Goal: Task Accomplishment & Management: Use online tool/utility

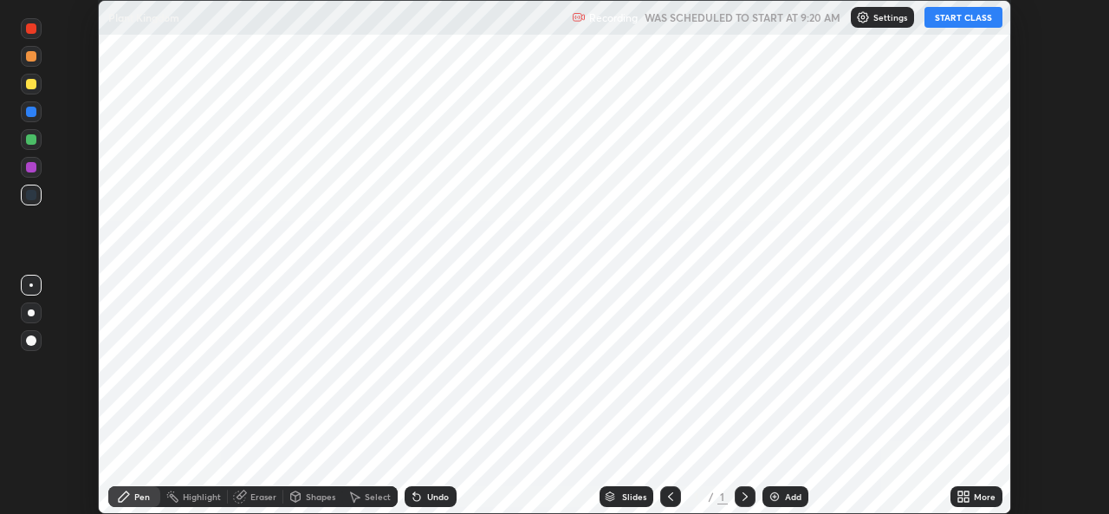
scroll to position [514, 1108]
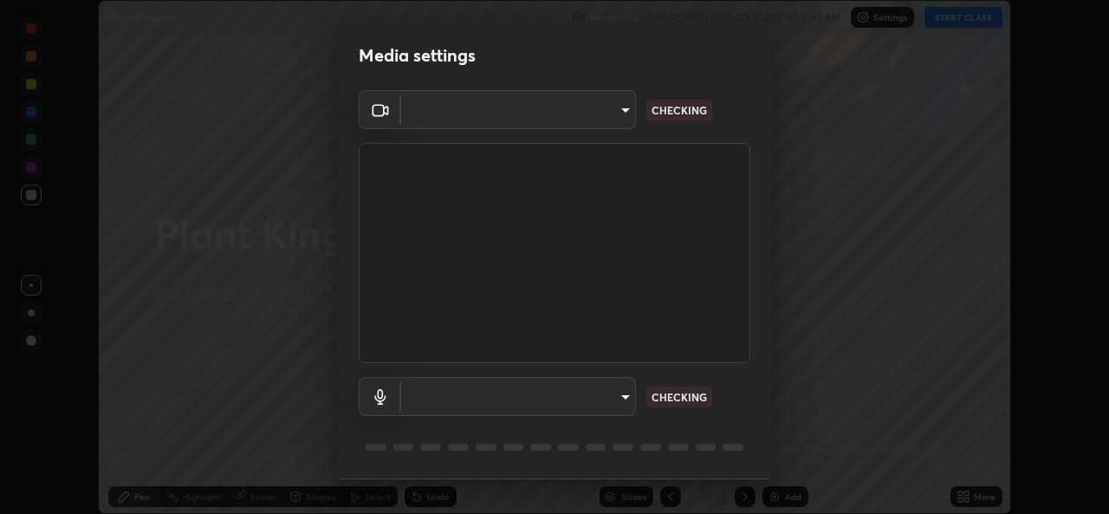
type input "49ae221ac10e7450fae1aa5d9d074b6745a4d7b76778b29691f85c0d3e1dda1d"
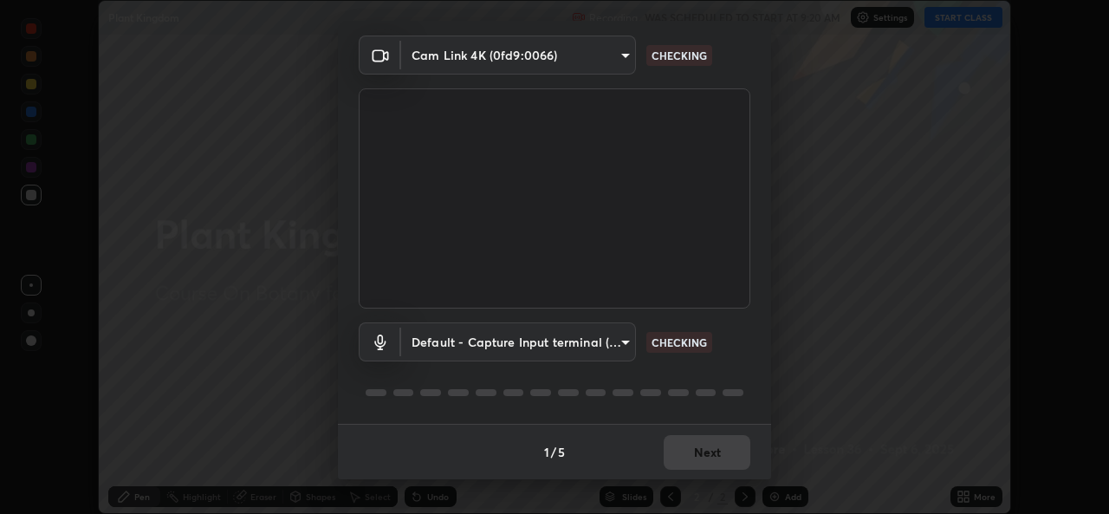
click at [620, 339] on body "Erase all Plant Kingdom Recording WAS SCHEDULED TO START AT 9:20 AM Settings ST…" at bounding box center [554, 257] width 1109 height 514
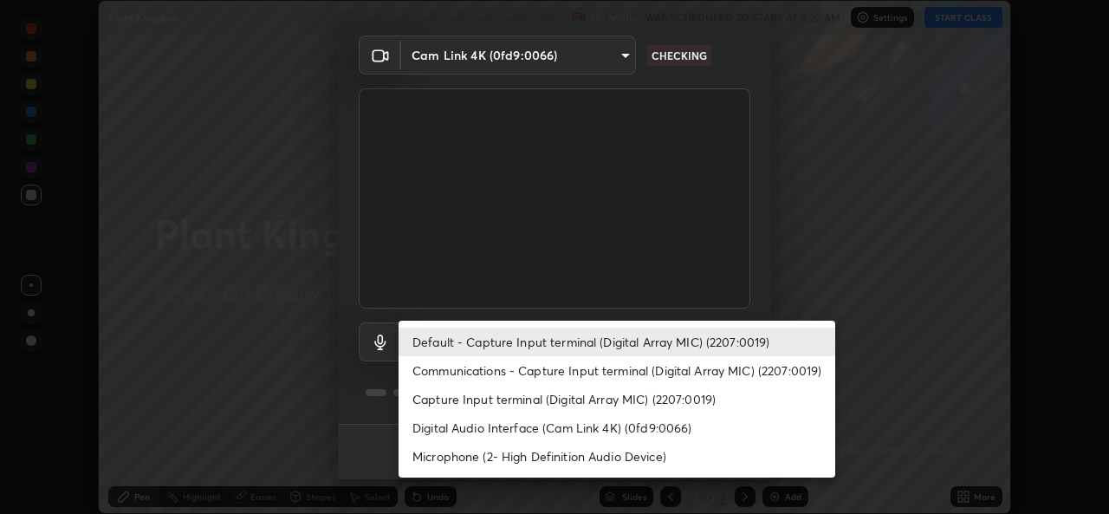
click at [666, 422] on li "Digital Audio Interface (Cam Link 4K) (0fd9:0066)" at bounding box center [617, 427] width 437 height 29
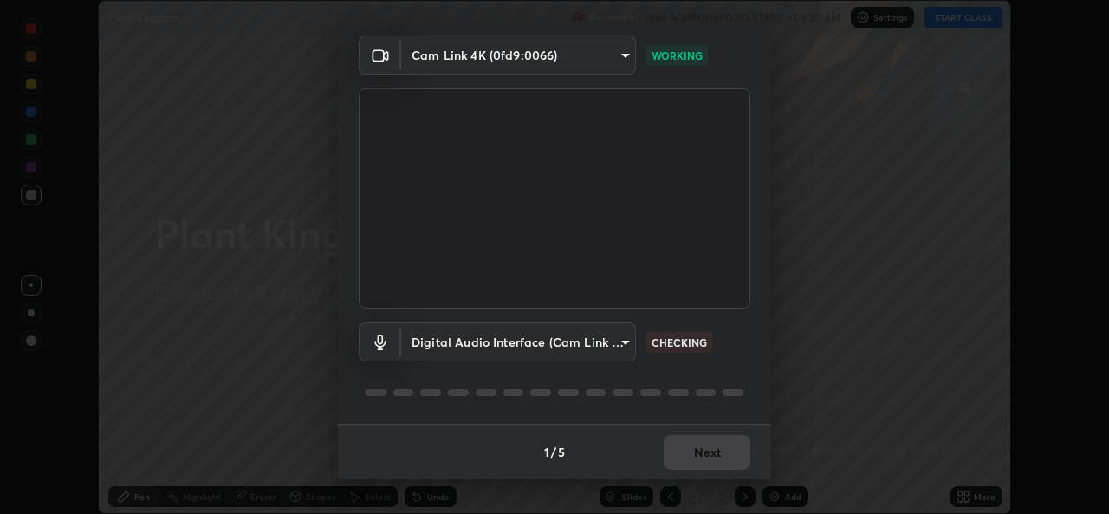
click at [623, 333] on body "Erase all Plant Kingdom Recording WAS SCHEDULED TO START AT 9:20 AM Settings ST…" at bounding box center [554, 257] width 1109 height 514
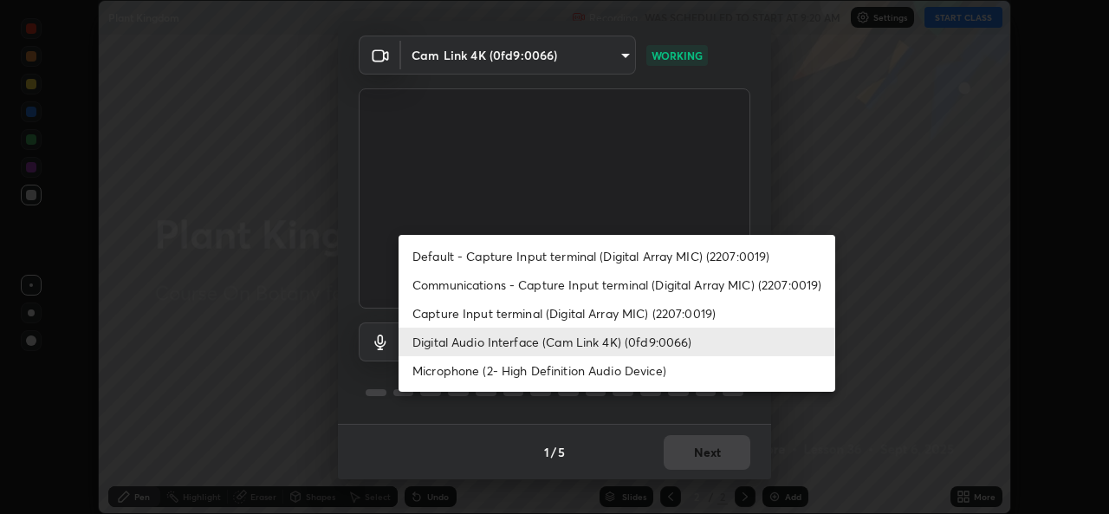
click at [695, 250] on li "Default - Capture Input terminal (Digital Array MIC) (2207:0019)" at bounding box center [617, 256] width 437 height 29
type input "default"
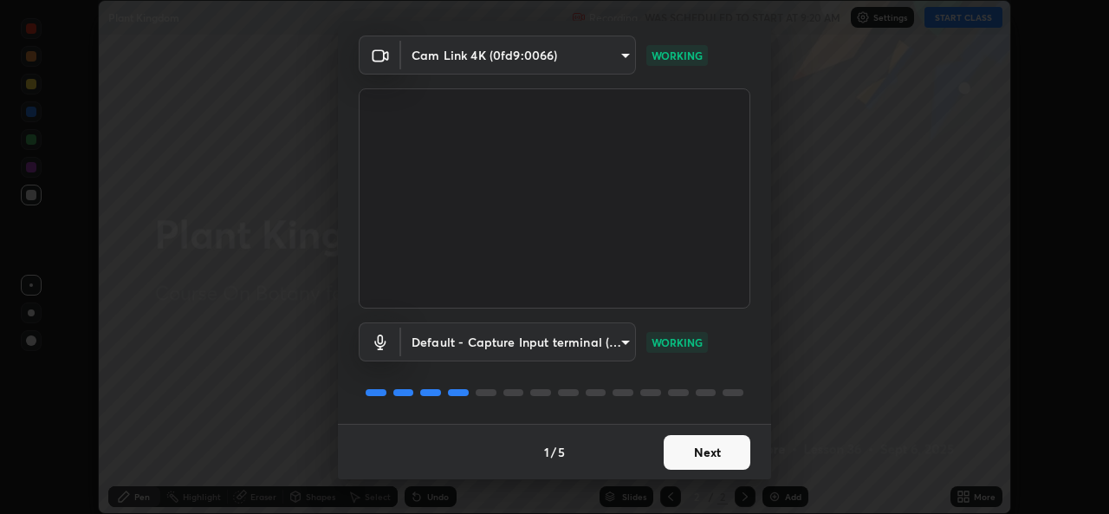
click at [711, 447] on button "Next" at bounding box center [707, 452] width 87 height 35
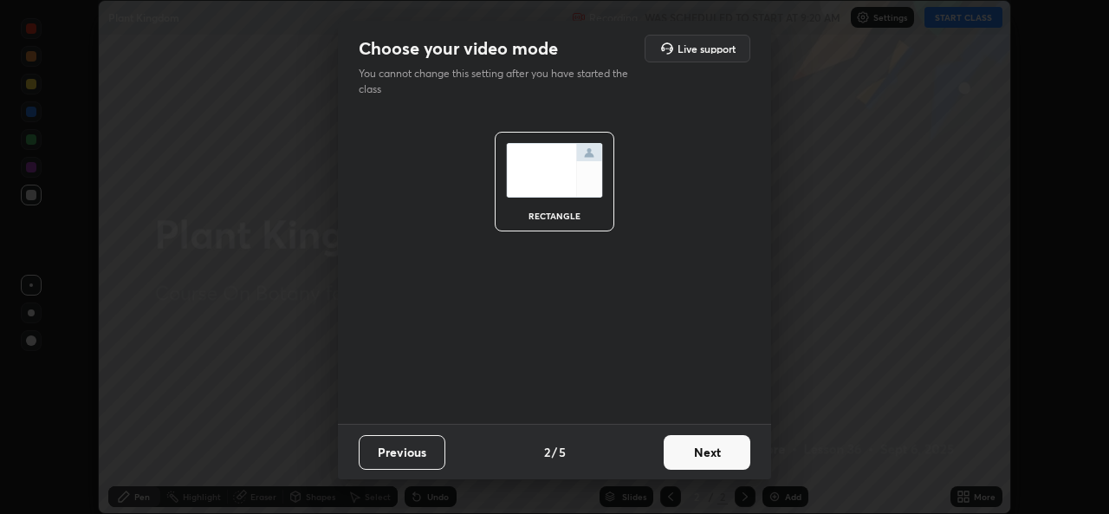
scroll to position [0, 0]
click at [724, 455] on button "Next" at bounding box center [707, 452] width 87 height 35
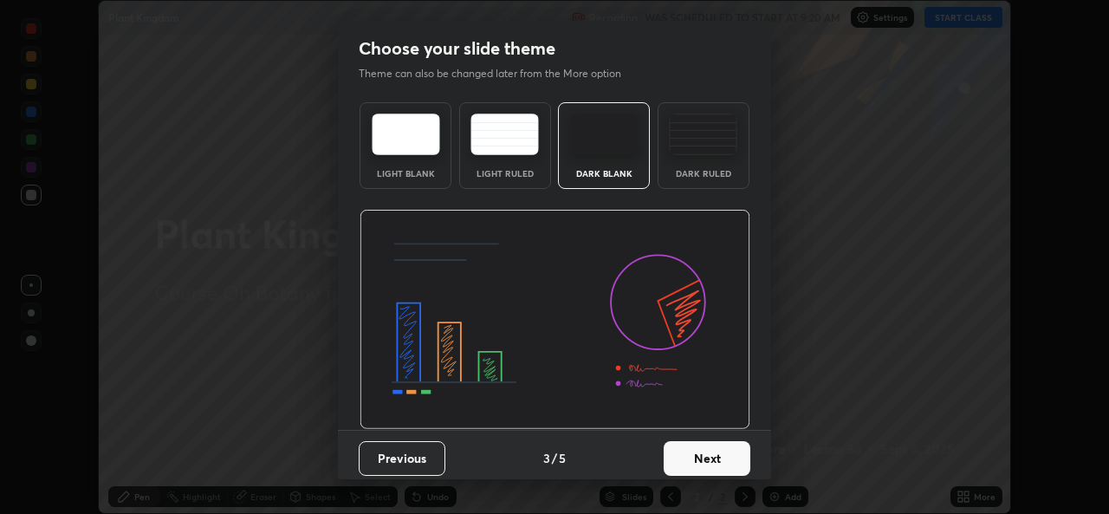
click at [737, 461] on button "Next" at bounding box center [707, 458] width 87 height 35
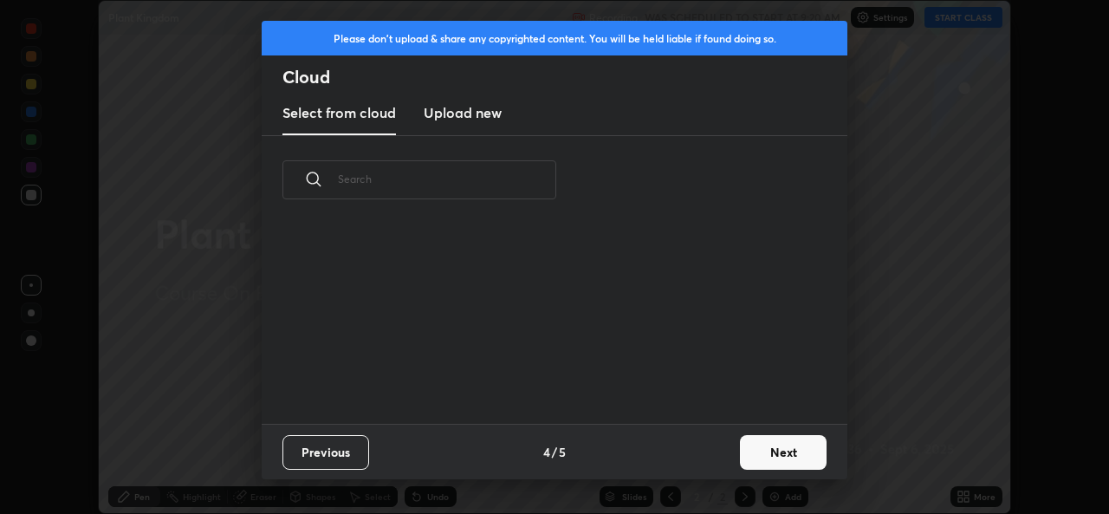
click at [783, 451] on button "Next" at bounding box center [783, 452] width 87 height 35
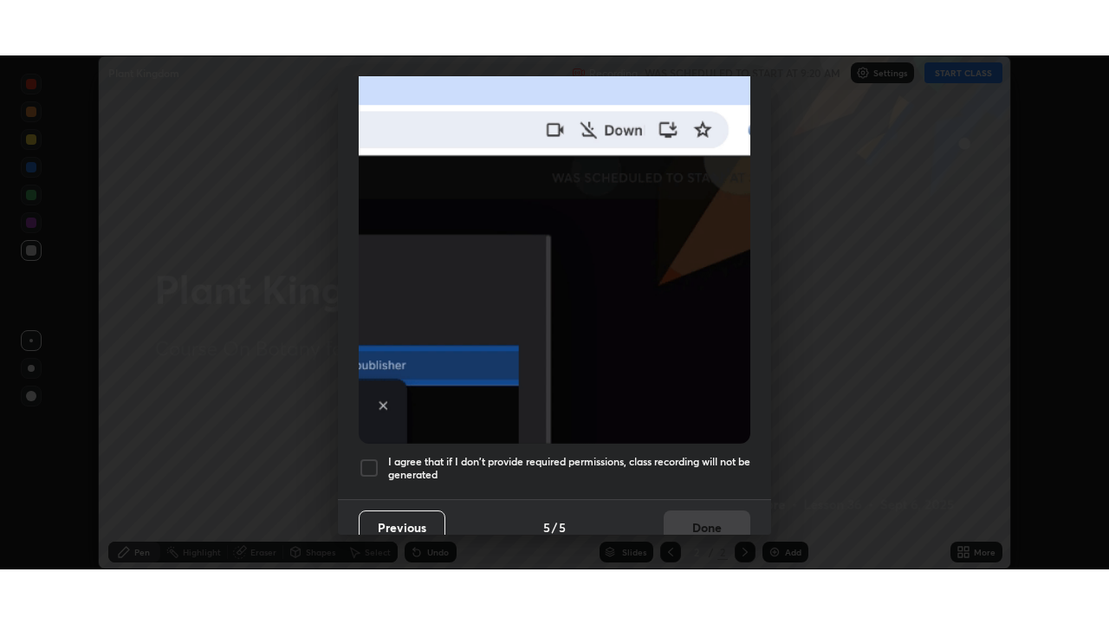
scroll to position [408, 0]
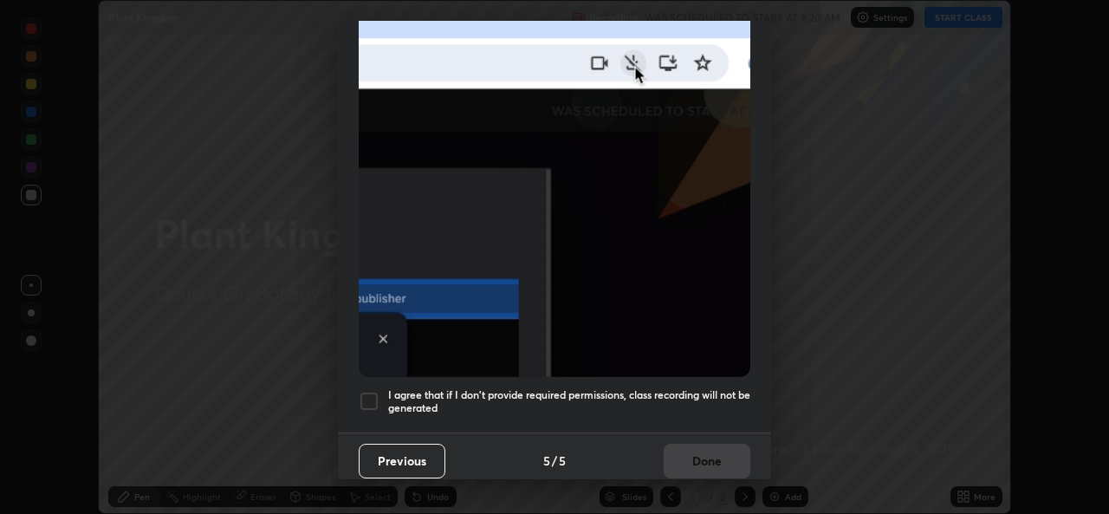
click at [369, 392] on div at bounding box center [369, 401] width 21 height 21
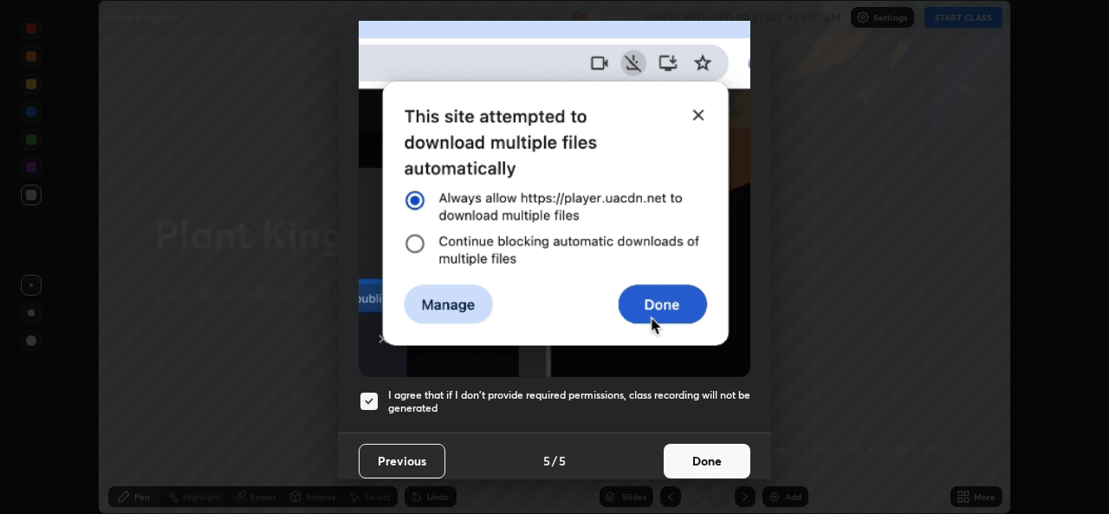
click at [724, 450] on button "Done" at bounding box center [707, 461] width 87 height 35
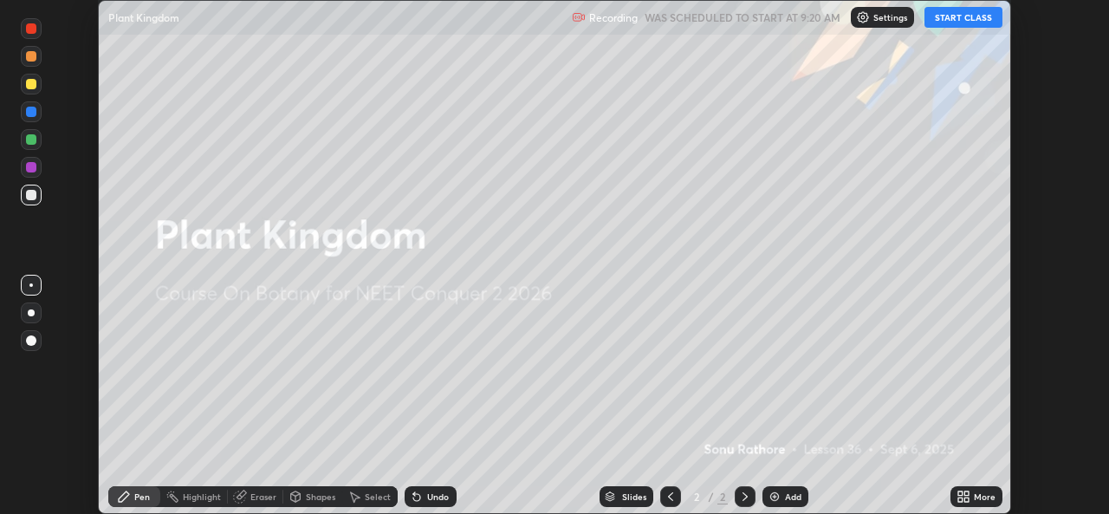
click at [975, 505] on div "More" at bounding box center [977, 496] width 52 height 21
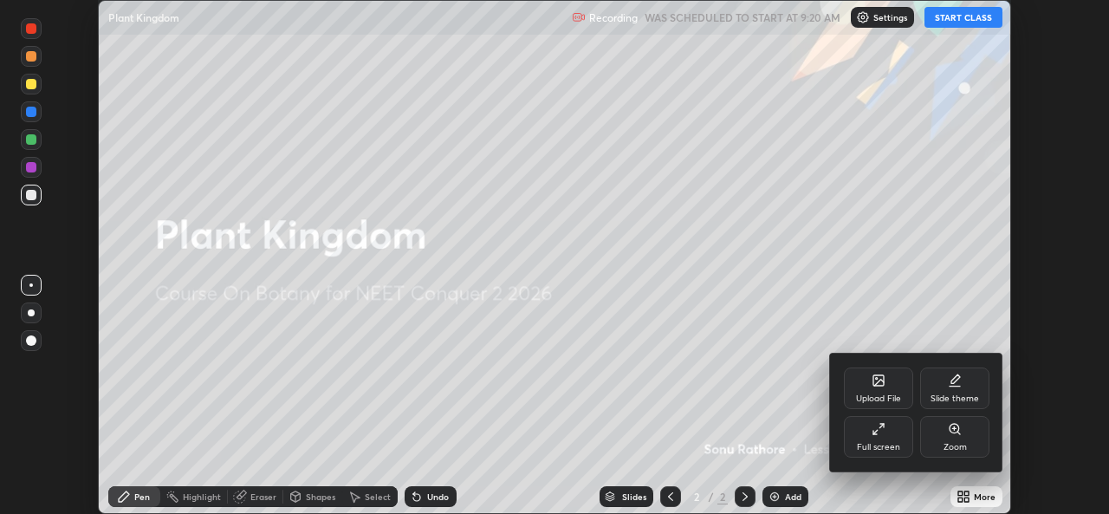
click at [893, 435] on div "Full screen" at bounding box center [878, 437] width 69 height 42
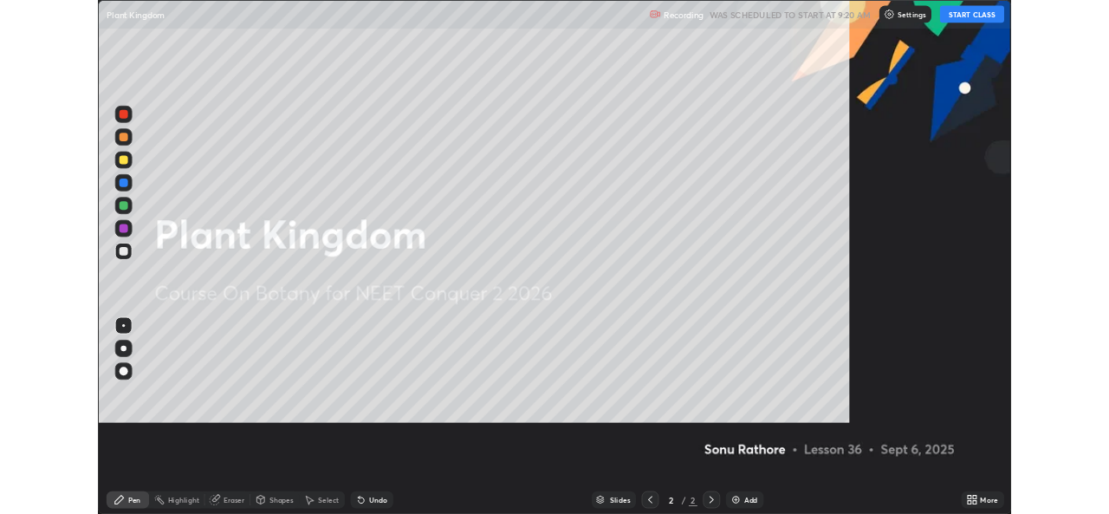
scroll to position [624, 1109]
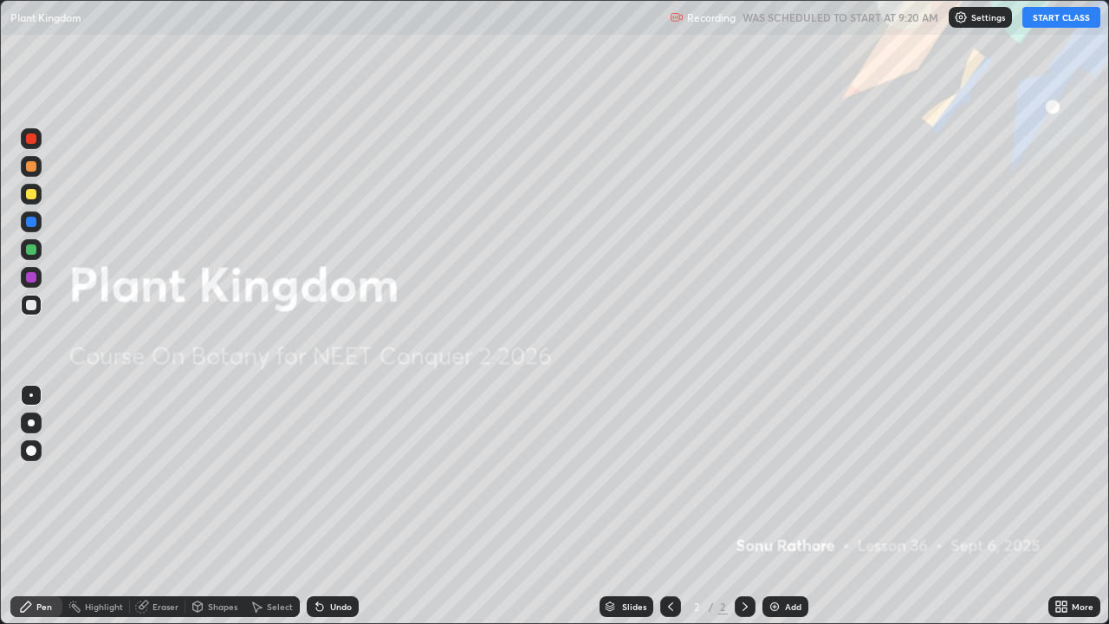
click at [1075, 13] on button "START CLASS" at bounding box center [1062, 17] width 78 height 21
click at [779, 513] on img at bounding box center [775, 607] width 14 height 14
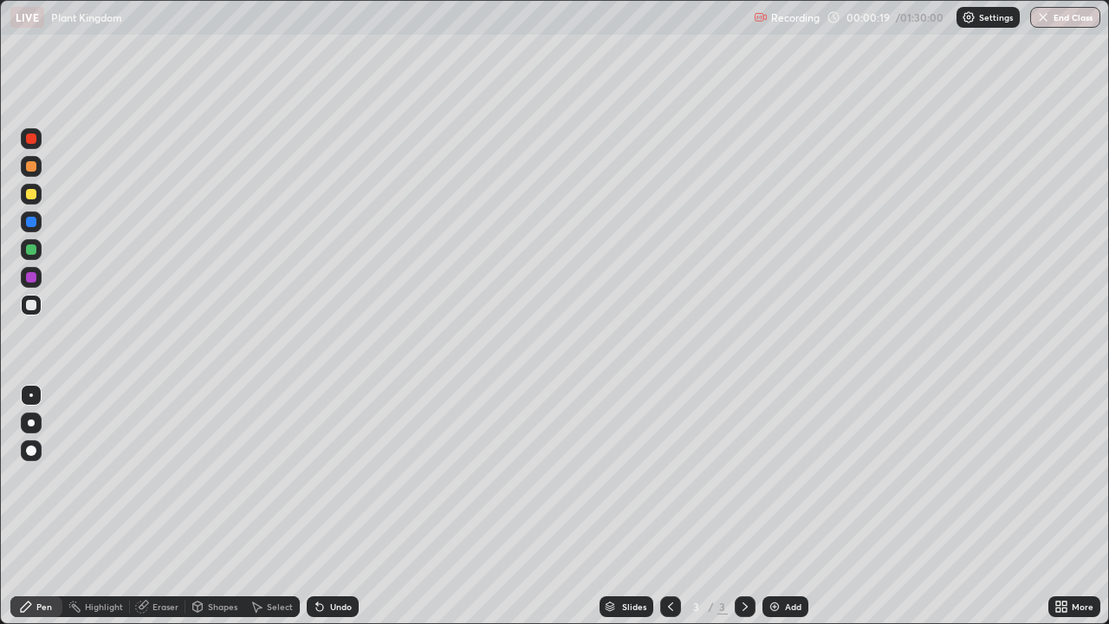
click at [161, 513] on div "Eraser" at bounding box center [166, 606] width 26 height 9
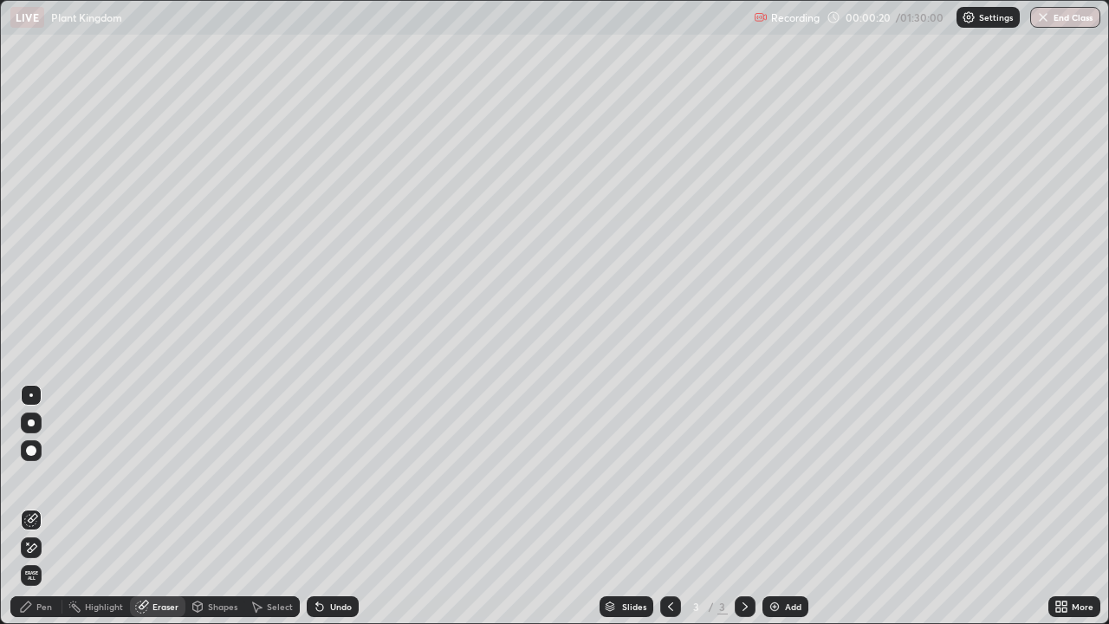
click at [32, 513] on span "Erase all" at bounding box center [31, 575] width 19 height 10
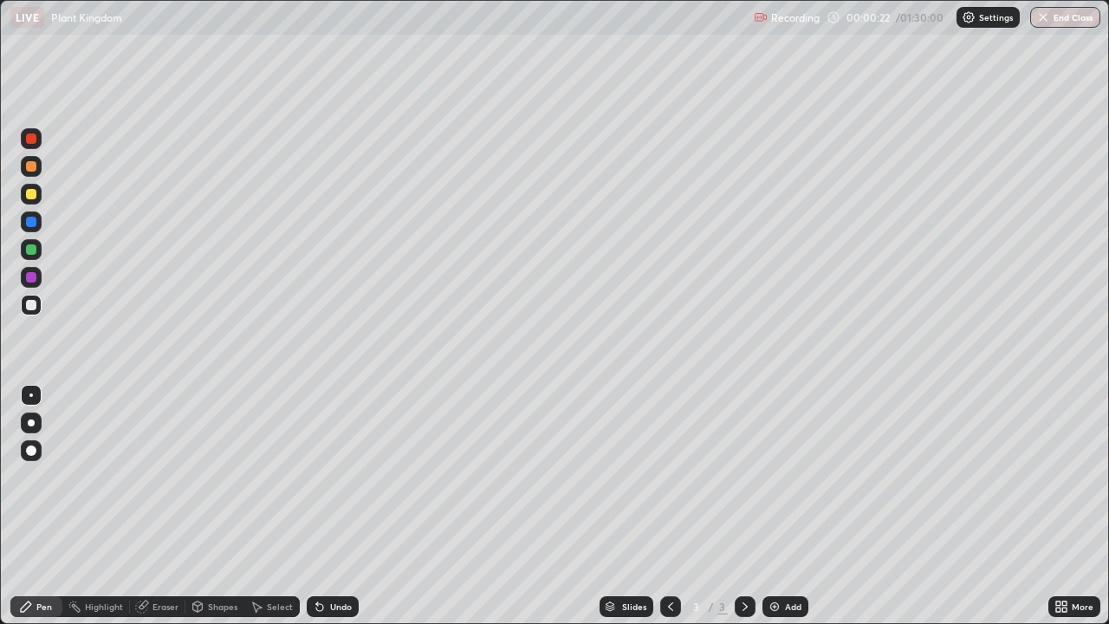
click at [30, 196] on div at bounding box center [31, 194] width 10 height 10
click at [30, 307] on div at bounding box center [31, 305] width 10 height 10
click at [33, 303] on div at bounding box center [31, 305] width 10 height 10
click at [34, 250] on div at bounding box center [31, 249] width 10 height 10
click at [26, 306] on div at bounding box center [31, 305] width 10 height 10
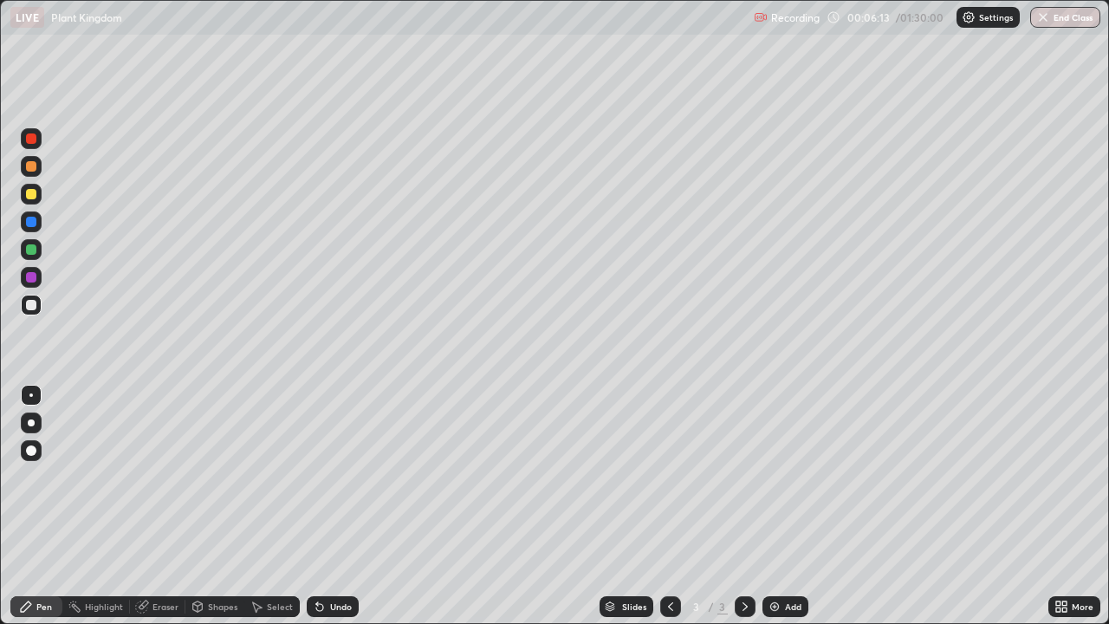
click at [29, 250] on div at bounding box center [31, 249] width 10 height 10
click at [30, 195] on div at bounding box center [31, 194] width 10 height 10
click at [35, 305] on div at bounding box center [31, 305] width 10 height 10
click at [32, 194] on div at bounding box center [31, 194] width 10 height 10
click at [32, 304] on div at bounding box center [31, 305] width 10 height 10
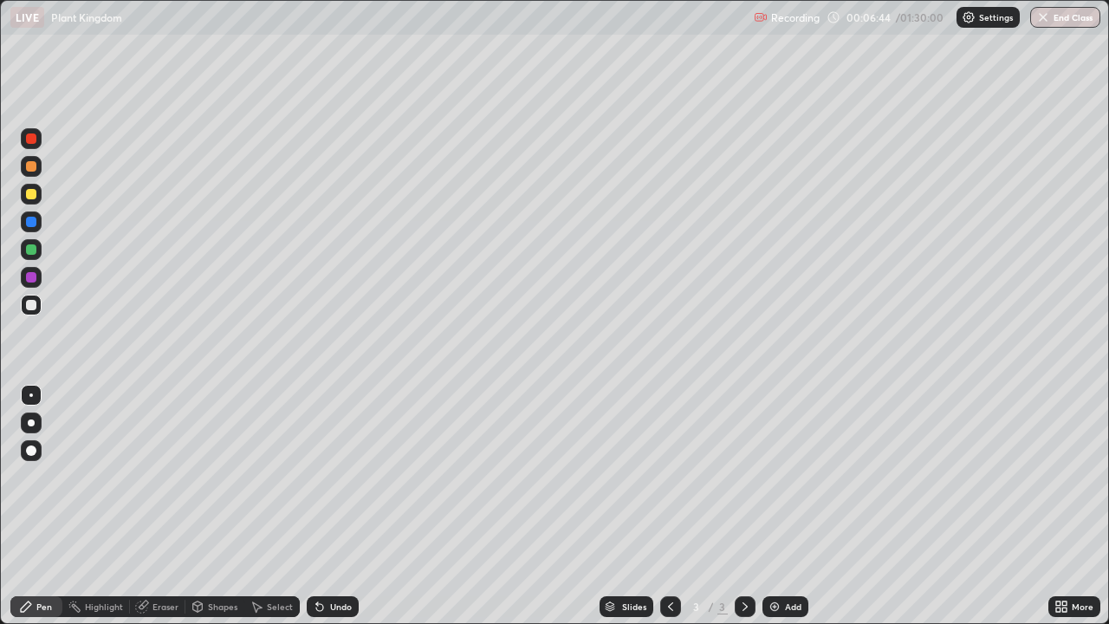
click at [33, 250] on div at bounding box center [31, 249] width 10 height 10
click at [34, 166] on div at bounding box center [31, 166] width 10 height 10
click at [32, 305] on div at bounding box center [31, 305] width 10 height 10
click at [1065, 513] on icon at bounding box center [1064, 609] width 4 height 4
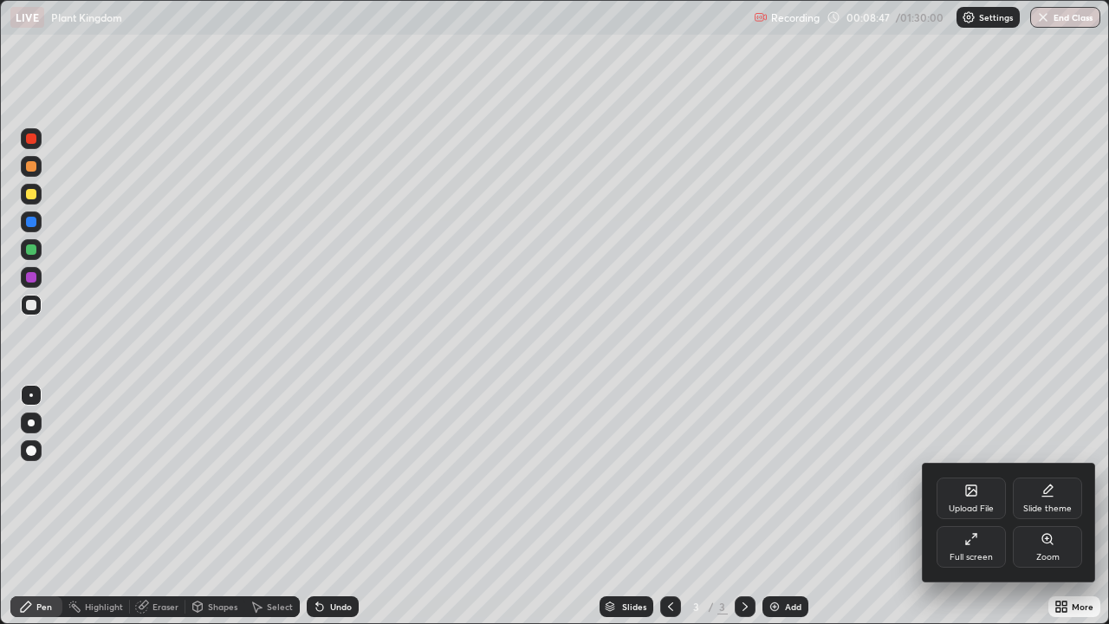
click at [1046, 513] on icon at bounding box center [1048, 539] width 14 height 14
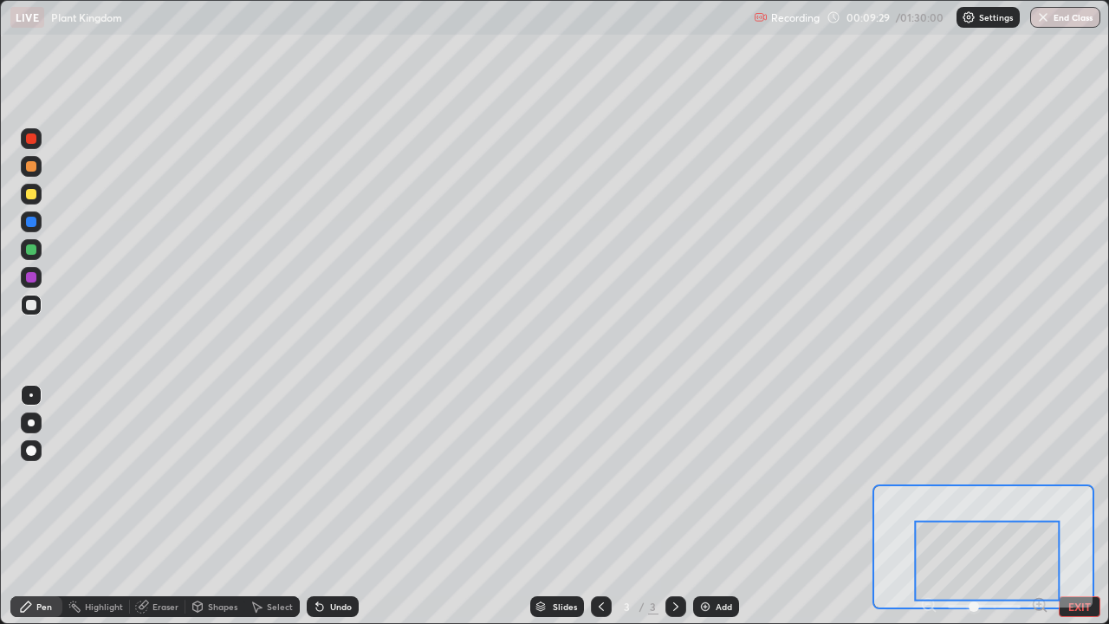
click at [1080, 513] on button "EXIT" at bounding box center [1080, 606] width 42 height 21
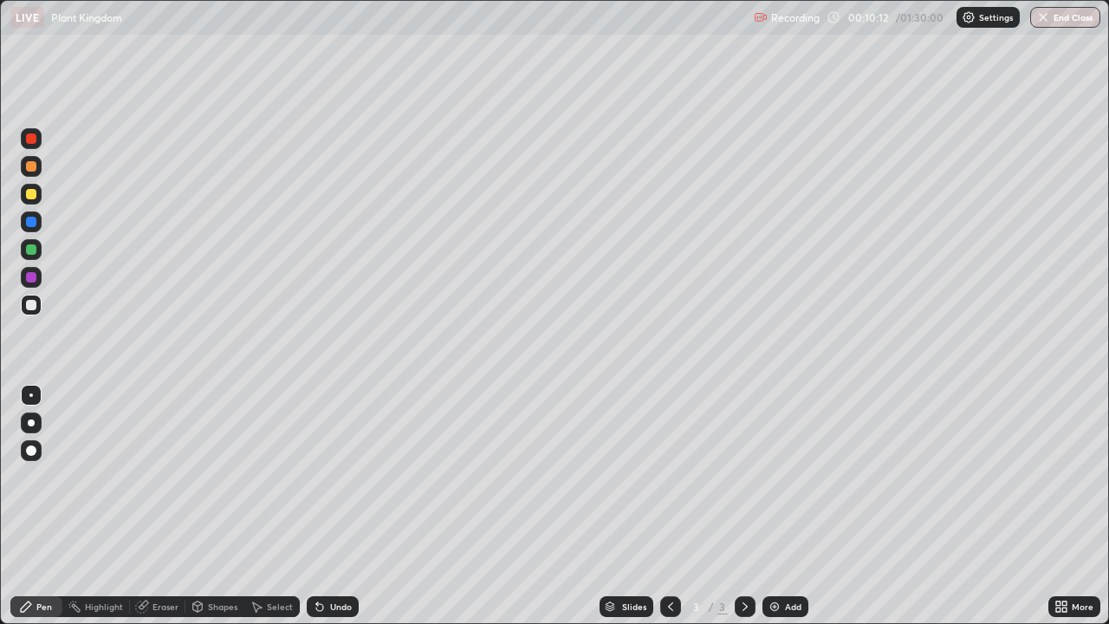
click at [1073, 513] on div "More" at bounding box center [1075, 606] width 52 height 21
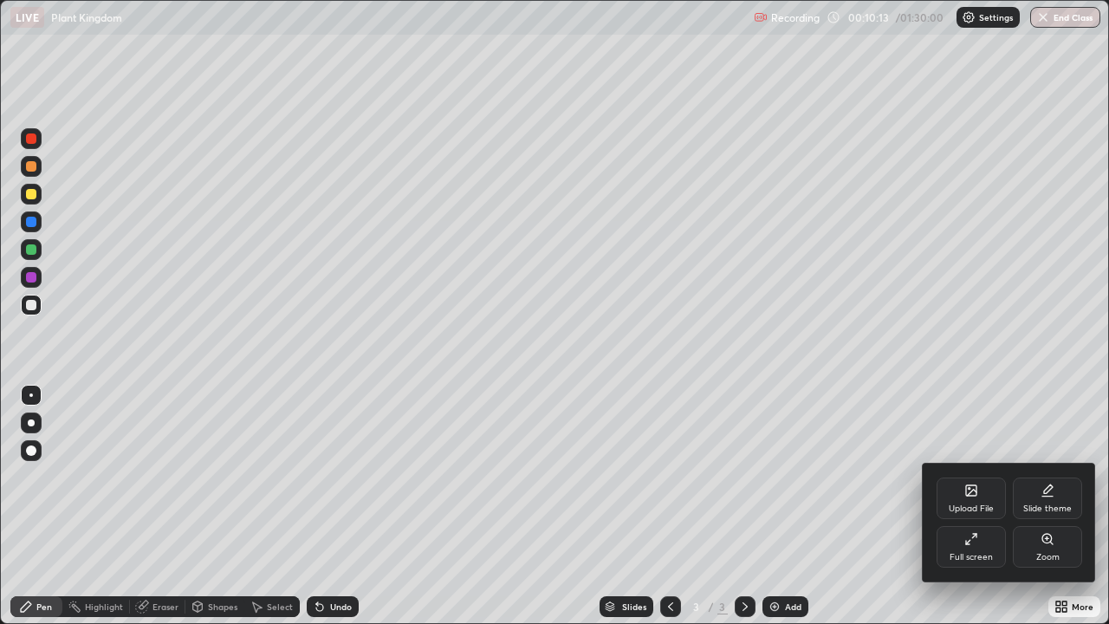
click at [986, 513] on div "Full screen" at bounding box center [971, 547] width 69 height 42
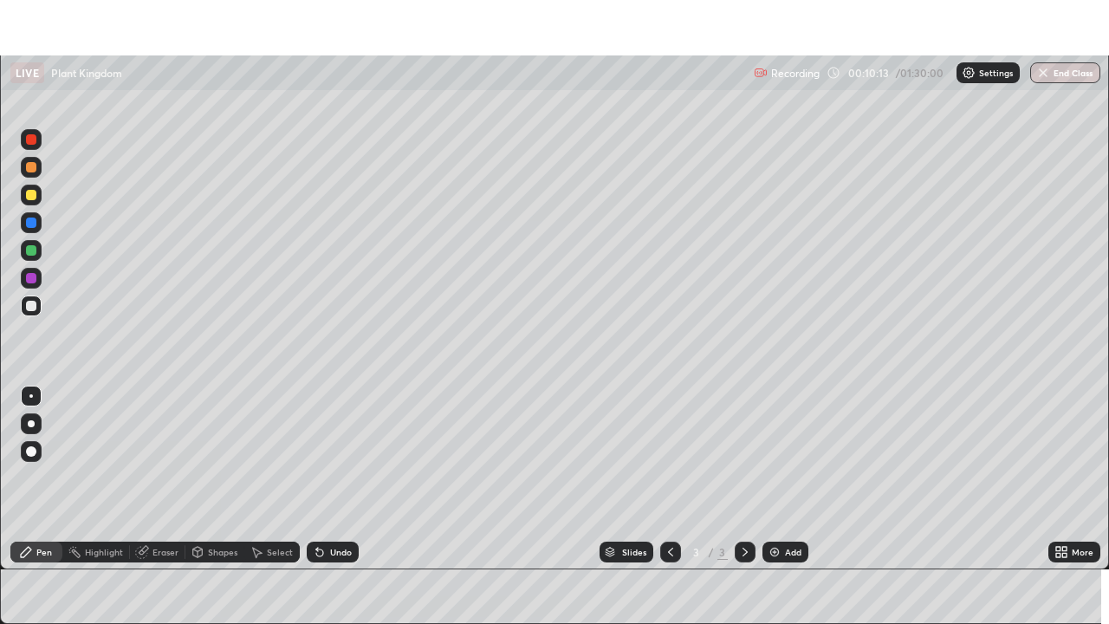
scroll to position [86141, 85546]
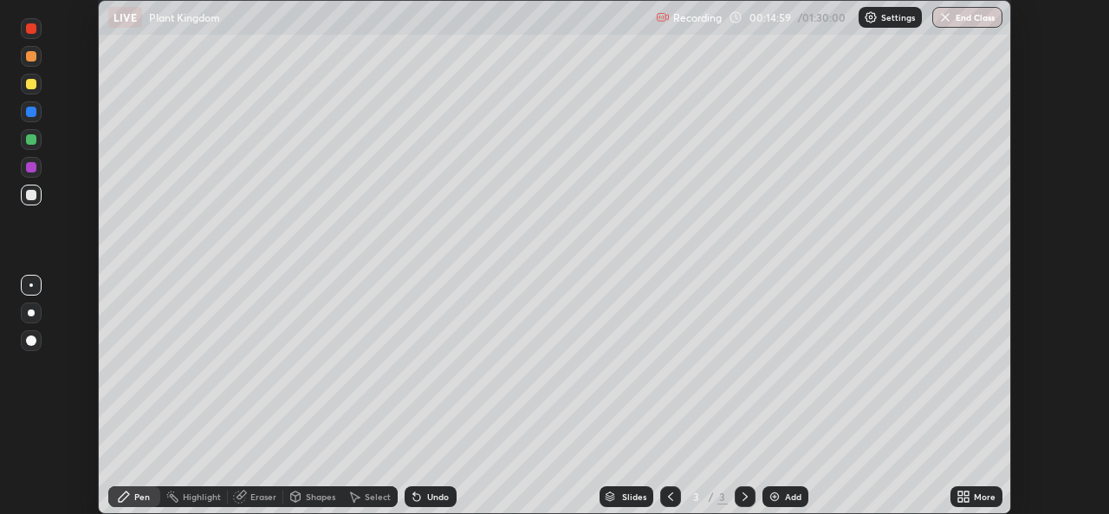
click at [966, 493] on icon at bounding box center [966, 493] width 4 height 4
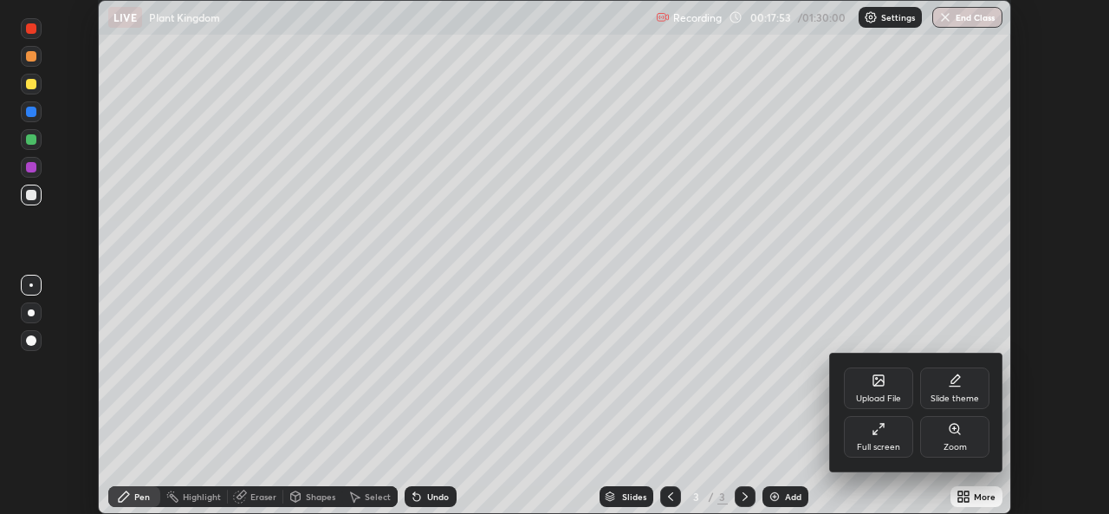
click at [983, 498] on div at bounding box center [554, 257] width 1109 height 514
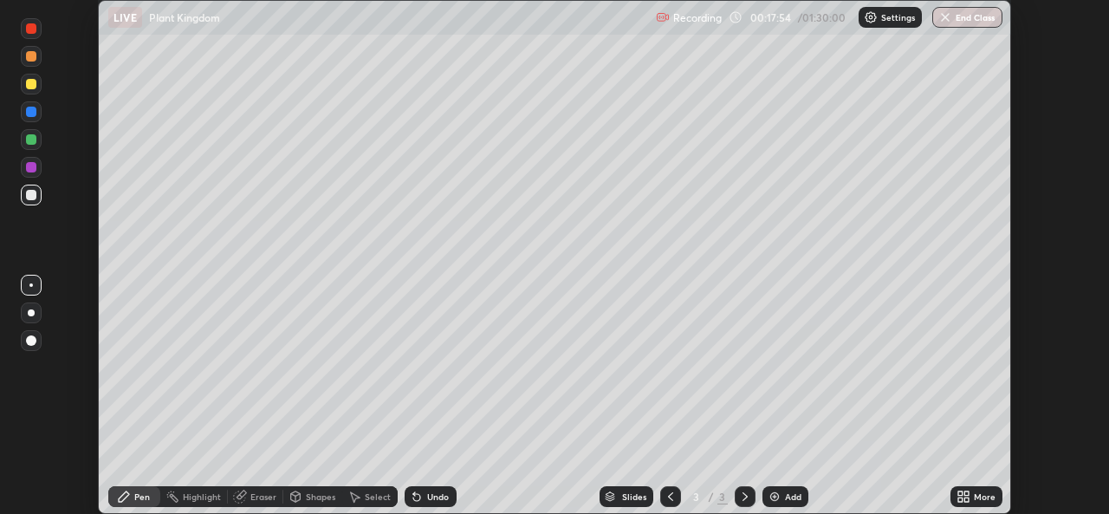
click at [967, 502] on icon at bounding box center [966, 499] width 4 height 4
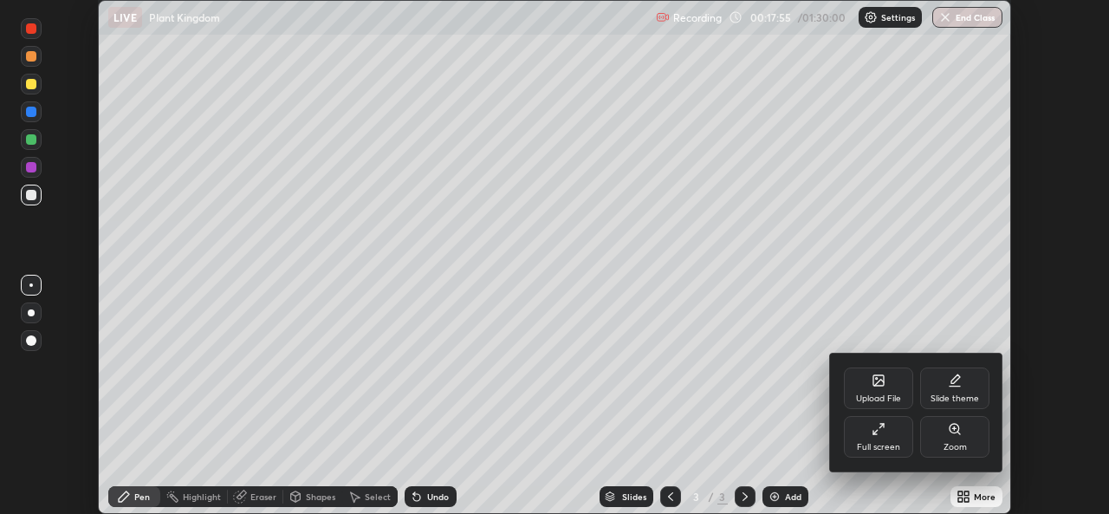
click at [890, 436] on div "Full screen" at bounding box center [878, 437] width 69 height 42
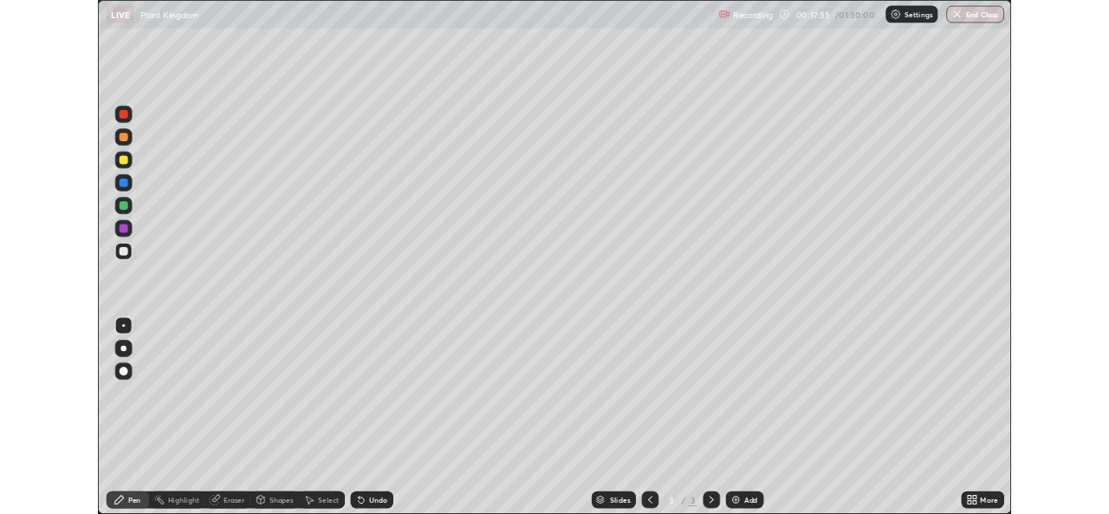
scroll to position [624, 1109]
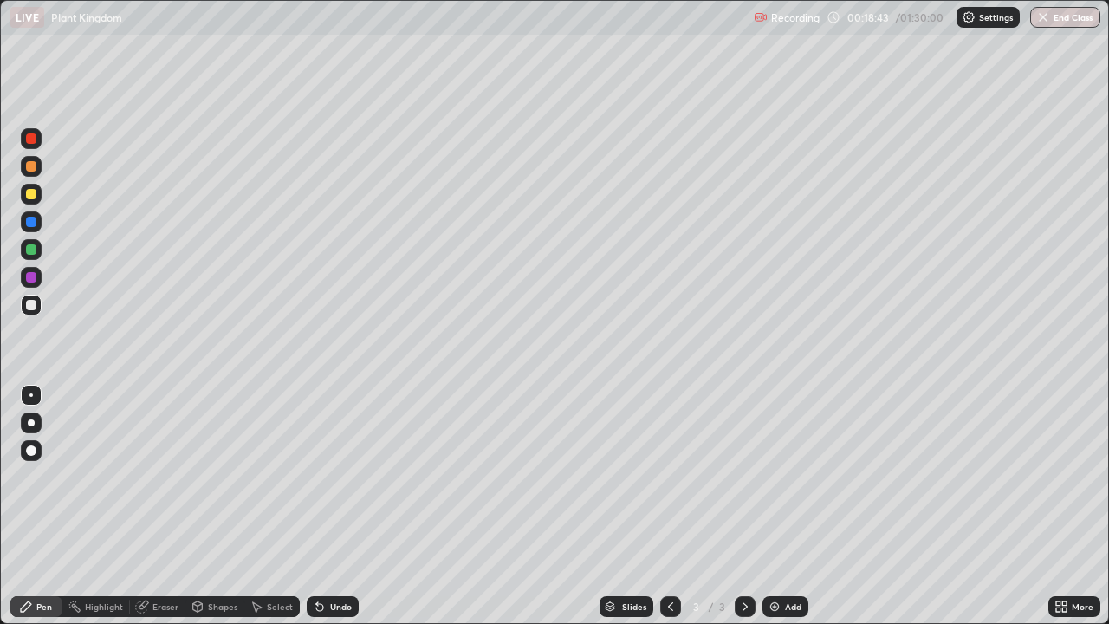
click at [782, 513] on div "Add" at bounding box center [786, 606] width 46 height 21
click at [1067, 513] on icon at bounding box center [1064, 609] width 4 height 4
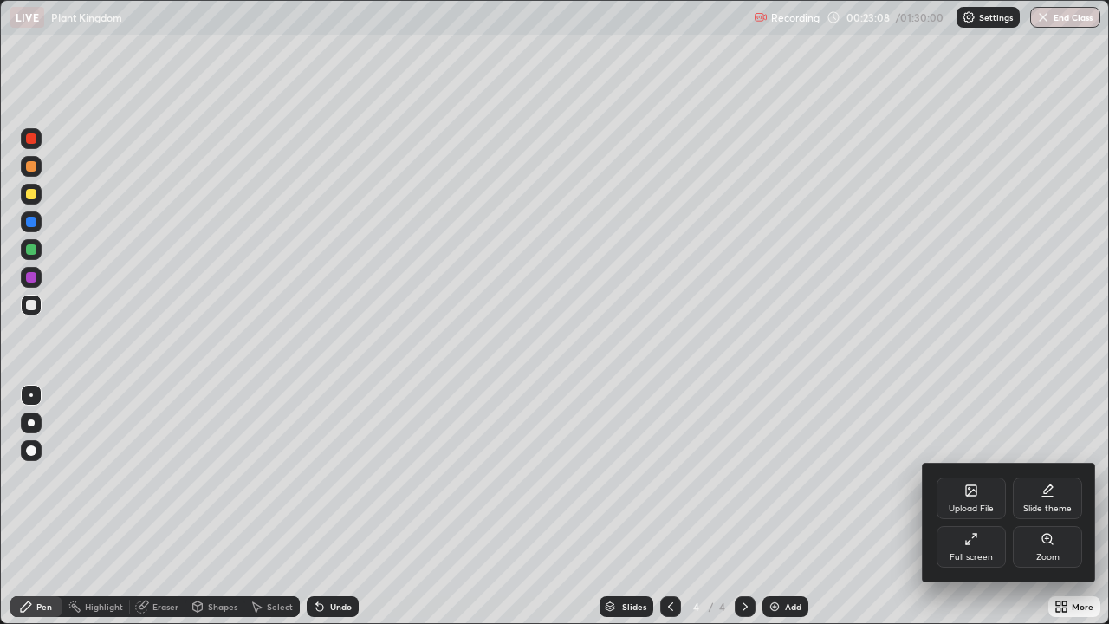
click at [981, 513] on div "Full screen" at bounding box center [971, 547] width 69 height 42
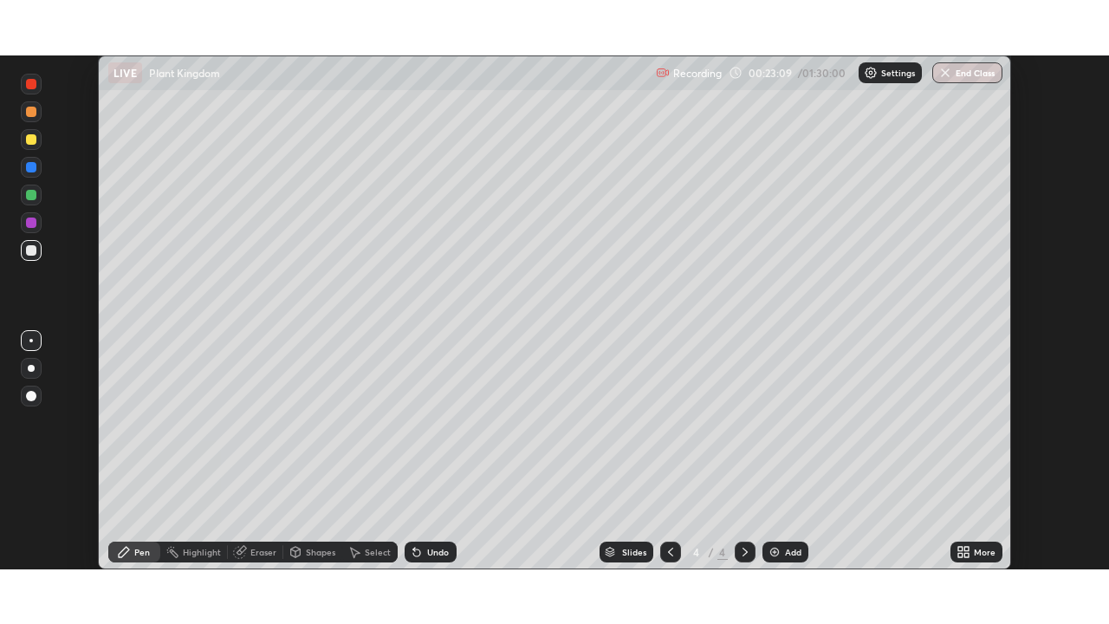
scroll to position [86141, 85546]
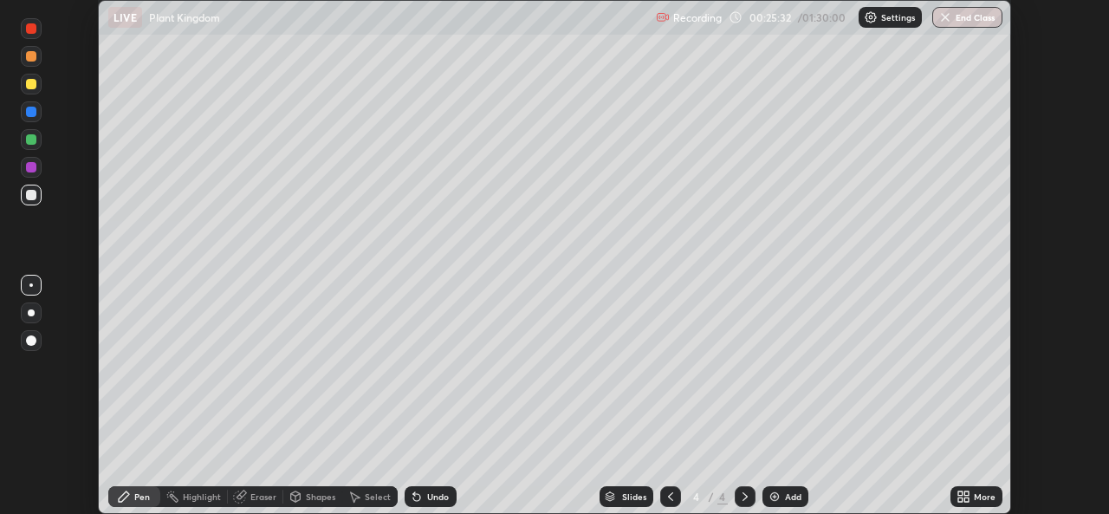
click at [980, 498] on div "More" at bounding box center [985, 496] width 22 height 9
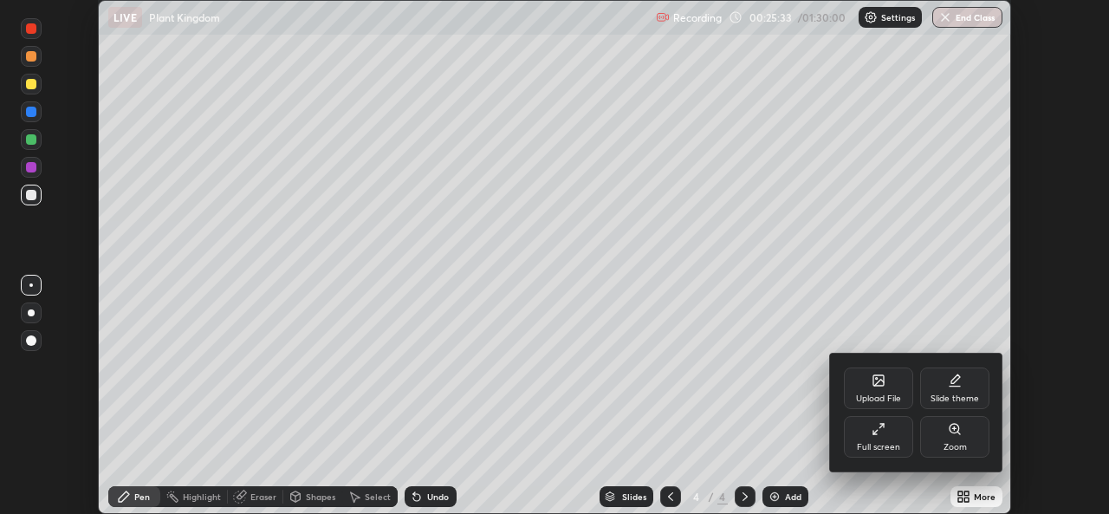
click at [889, 432] on div "Full screen" at bounding box center [878, 437] width 69 height 42
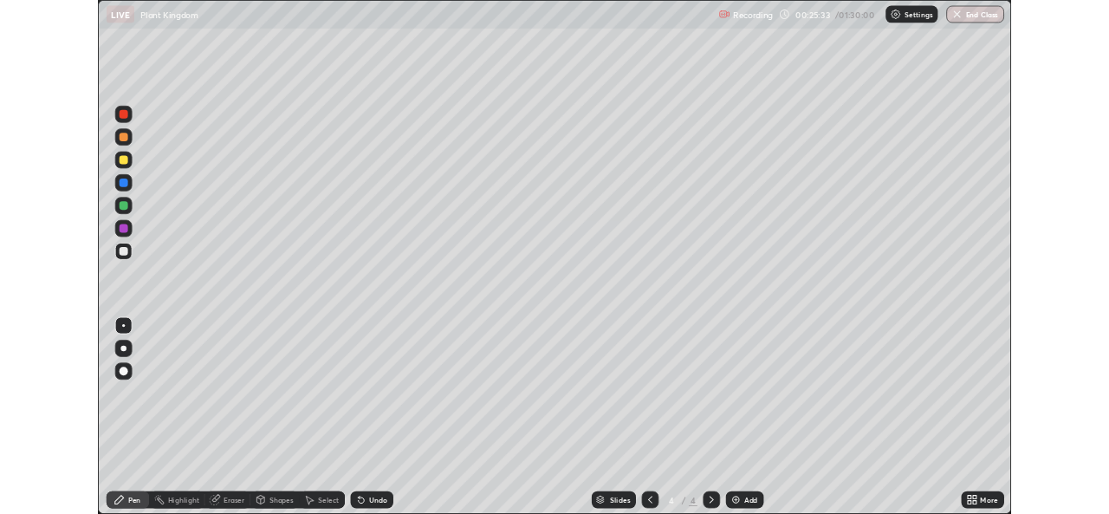
scroll to position [624, 1109]
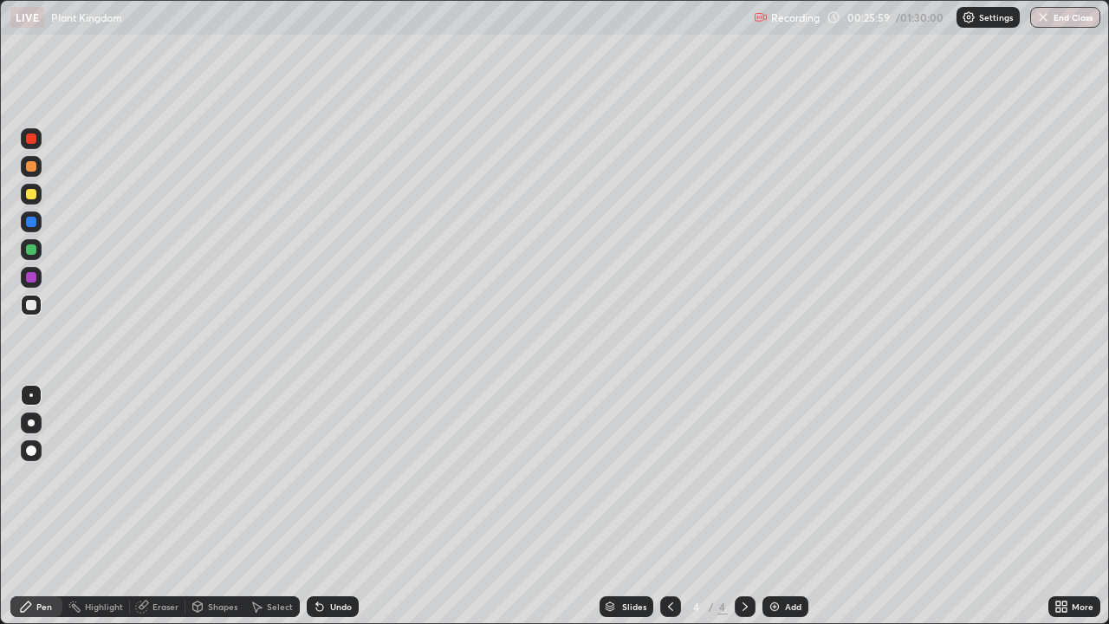
click at [669, 513] on icon at bounding box center [671, 607] width 14 height 14
click at [1064, 513] on icon at bounding box center [1064, 609] width 4 height 4
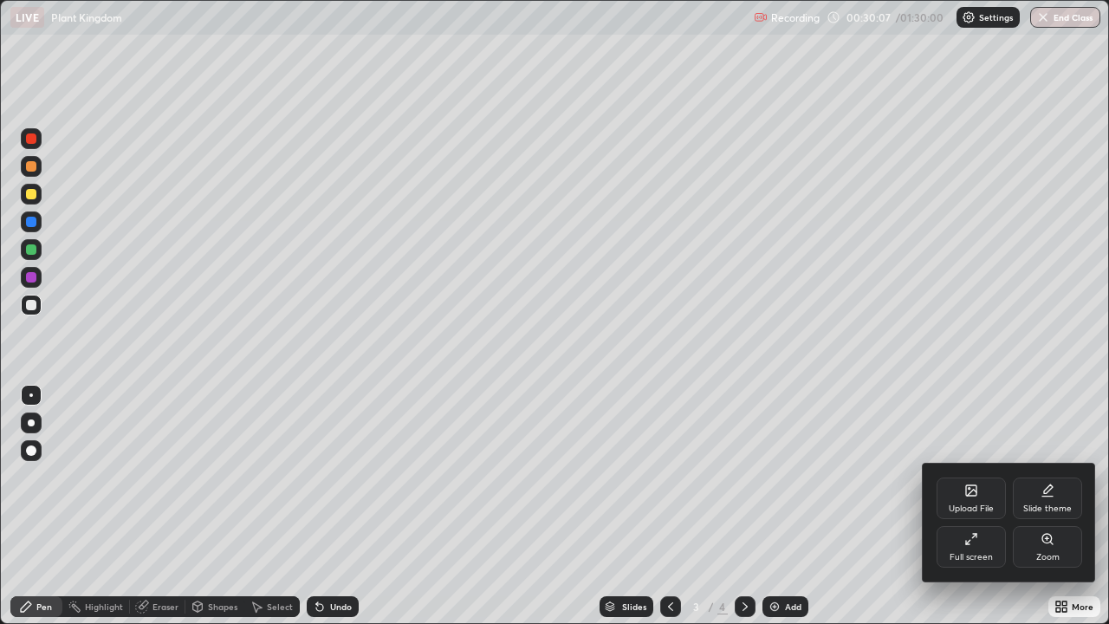
click at [977, 513] on icon at bounding box center [971, 539] width 14 height 14
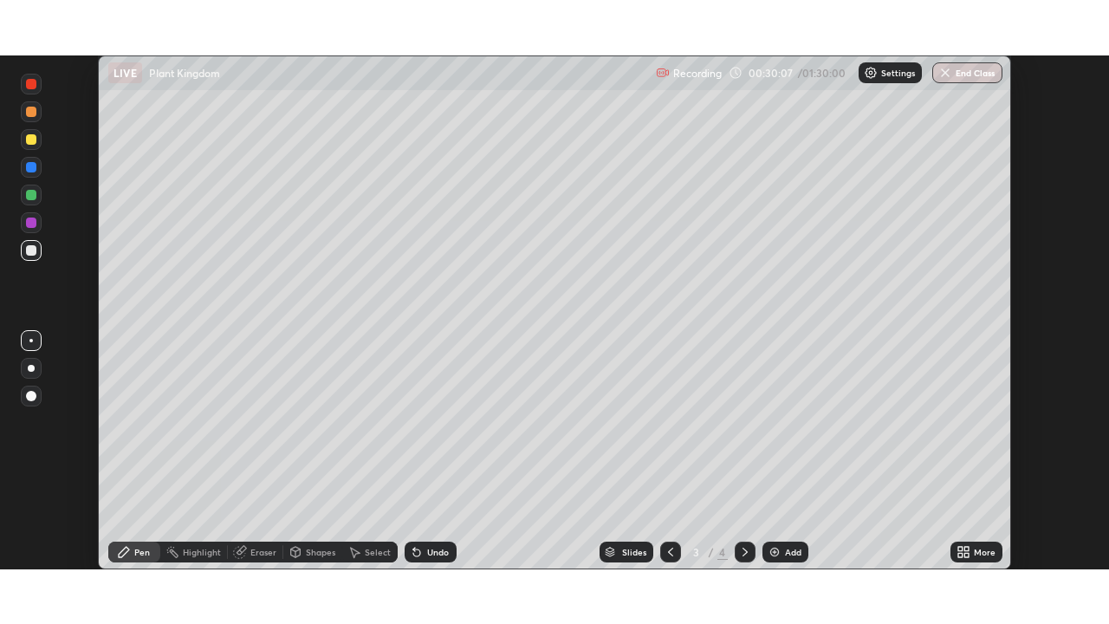
scroll to position [86141, 85546]
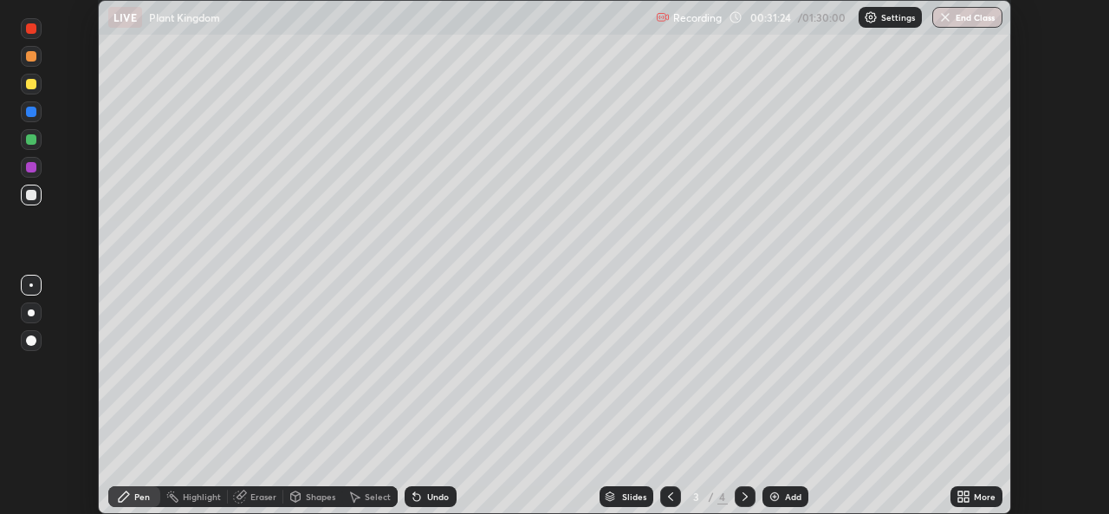
click at [966, 499] on icon at bounding box center [966, 499] width 4 height 4
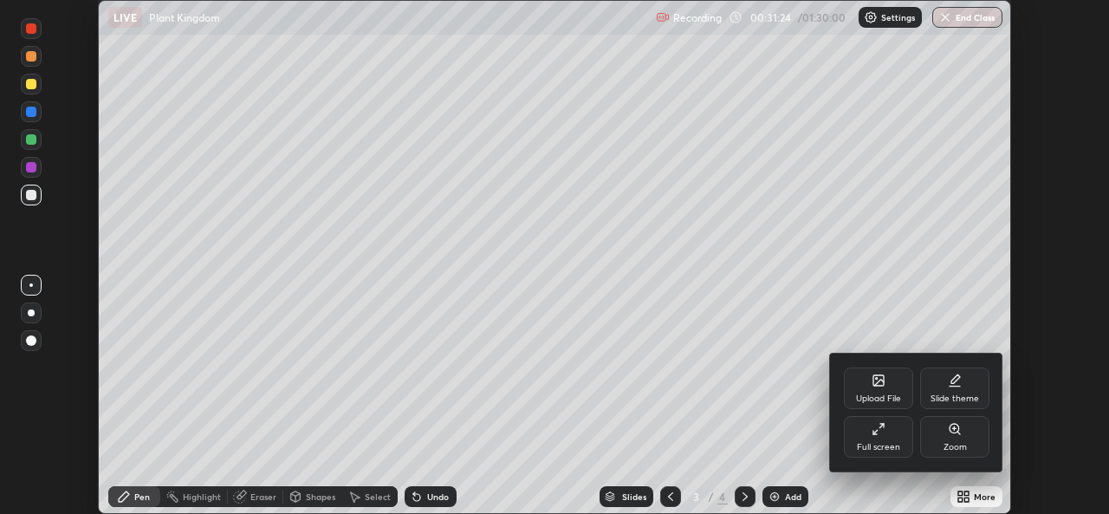
click at [886, 438] on div "Full screen" at bounding box center [878, 437] width 69 height 42
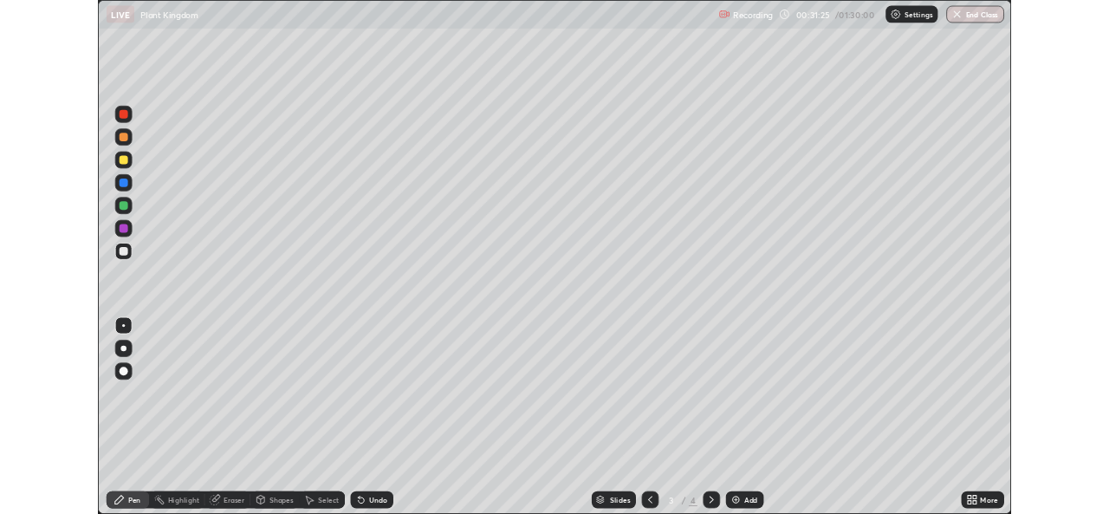
scroll to position [624, 1109]
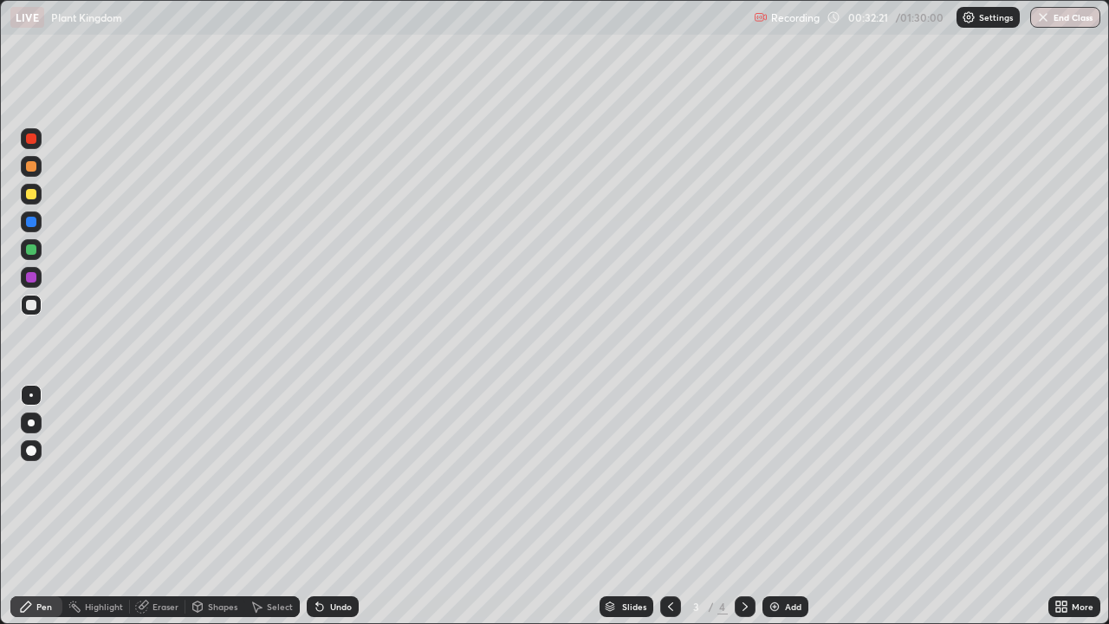
click at [743, 513] on icon at bounding box center [745, 607] width 14 height 14
click at [745, 513] on icon at bounding box center [745, 607] width 14 height 14
click at [780, 513] on div "Add" at bounding box center [786, 606] width 46 height 21
click at [37, 193] on div at bounding box center [31, 194] width 21 height 21
click at [1062, 513] on icon at bounding box center [1062, 607] width 14 height 14
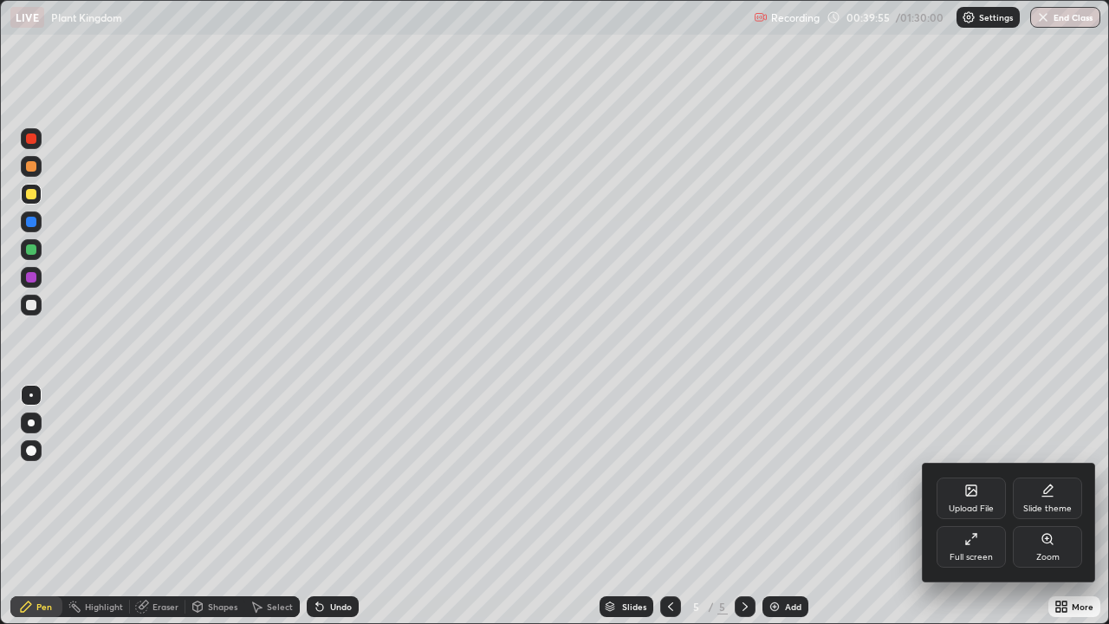
click at [977, 513] on icon at bounding box center [971, 539] width 14 height 14
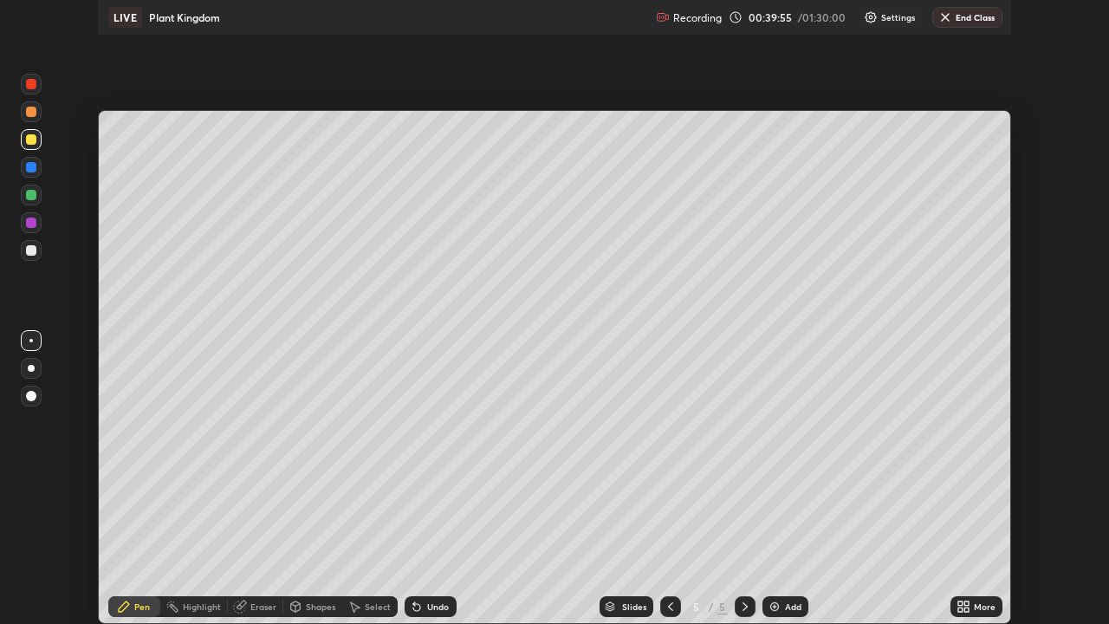
scroll to position [86141, 85546]
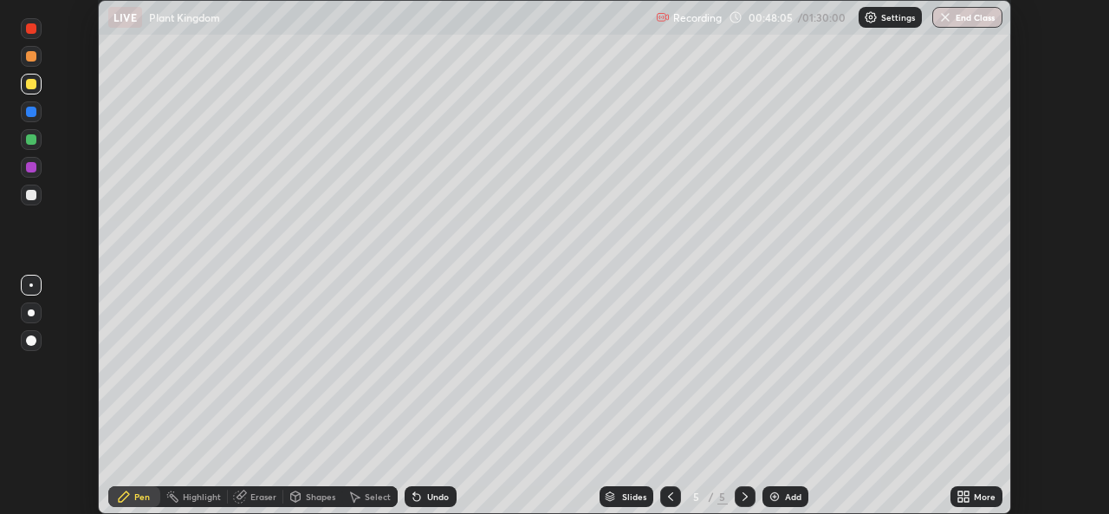
click at [969, 492] on icon at bounding box center [966, 493] width 4 height 4
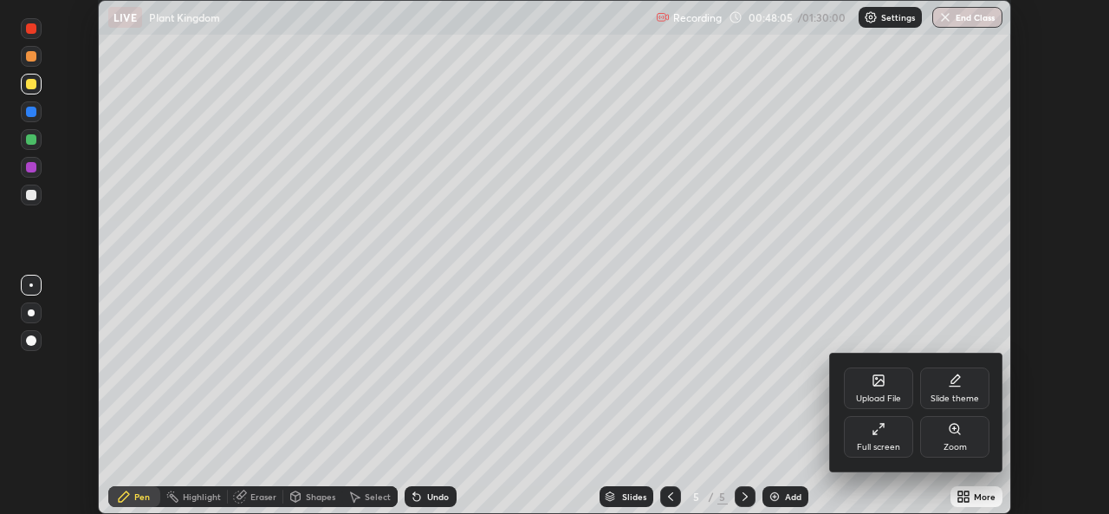
click at [880, 436] on div "Full screen" at bounding box center [878, 437] width 69 height 42
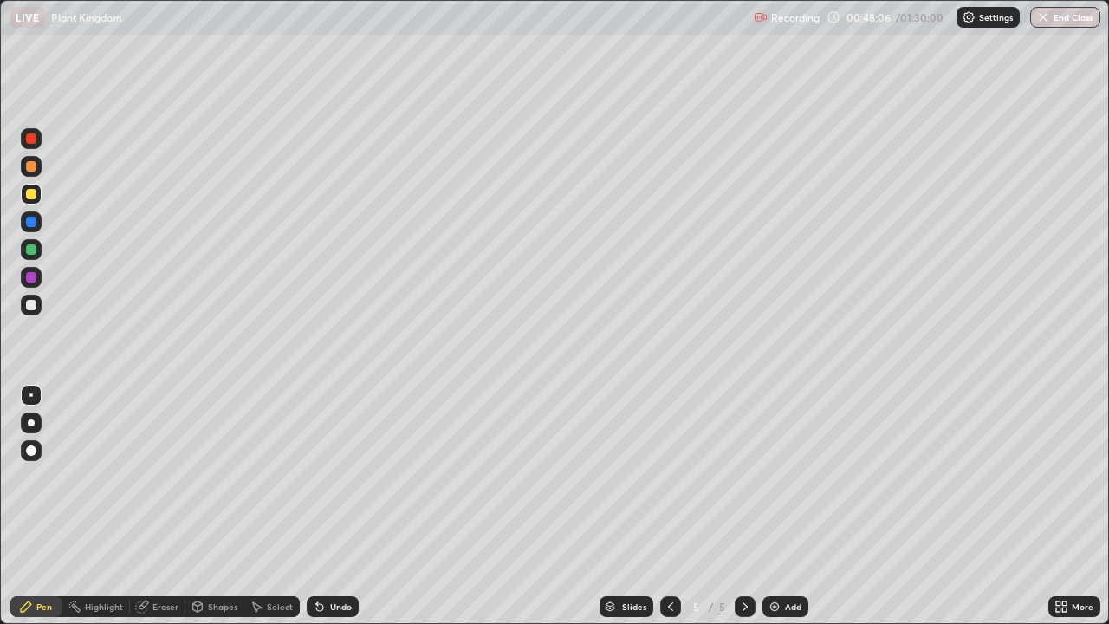
click at [666, 513] on icon at bounding box center [671, 607] width 14 height 14
click at [668, 513] on icon at bounding box center [671, 607] width 14 height 14
click at [666, 513] on icon at bounding box center [671, 607] width 14 height 14
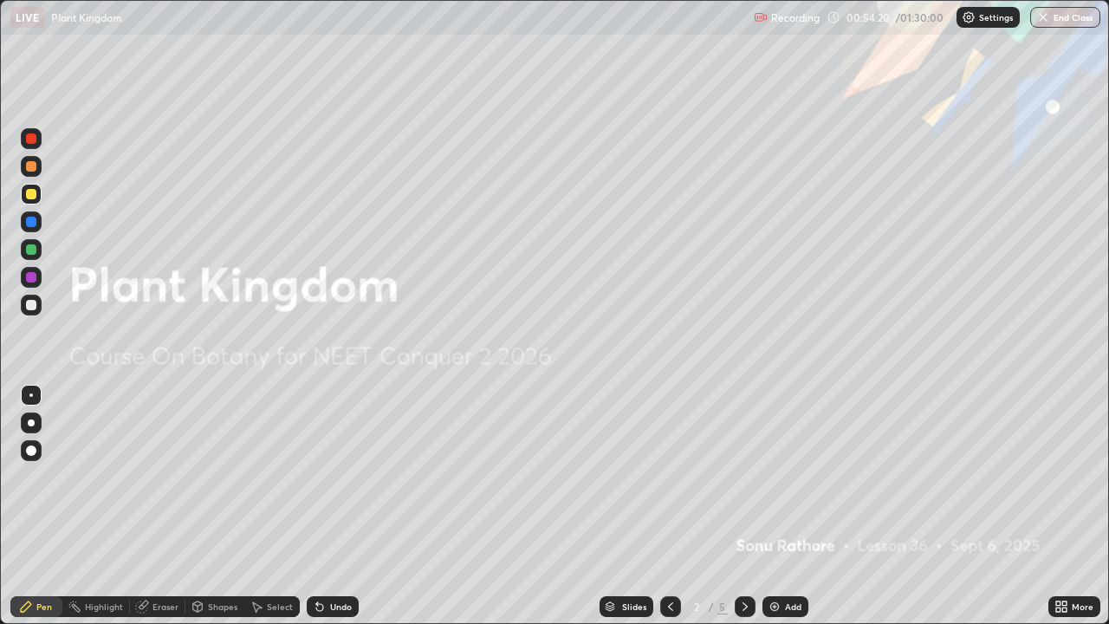
click at [741, 513] on icon at bounding box center [745, 607] width 14 height 14
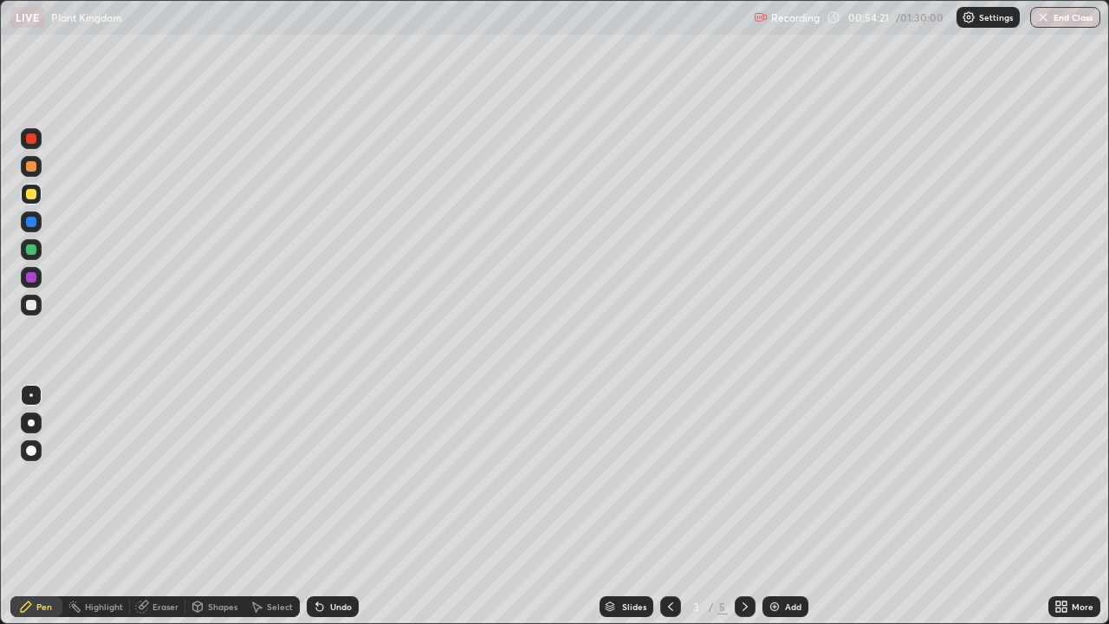
click at [744, 513] on icon at bounding box center [745, 607] width 14 height 14
click at [743, 513] on icon at bounding box center [745, 607] width 14 height 14
click at [1068, 513] on icon at bounding box center [1062, 607] width 14 height 14
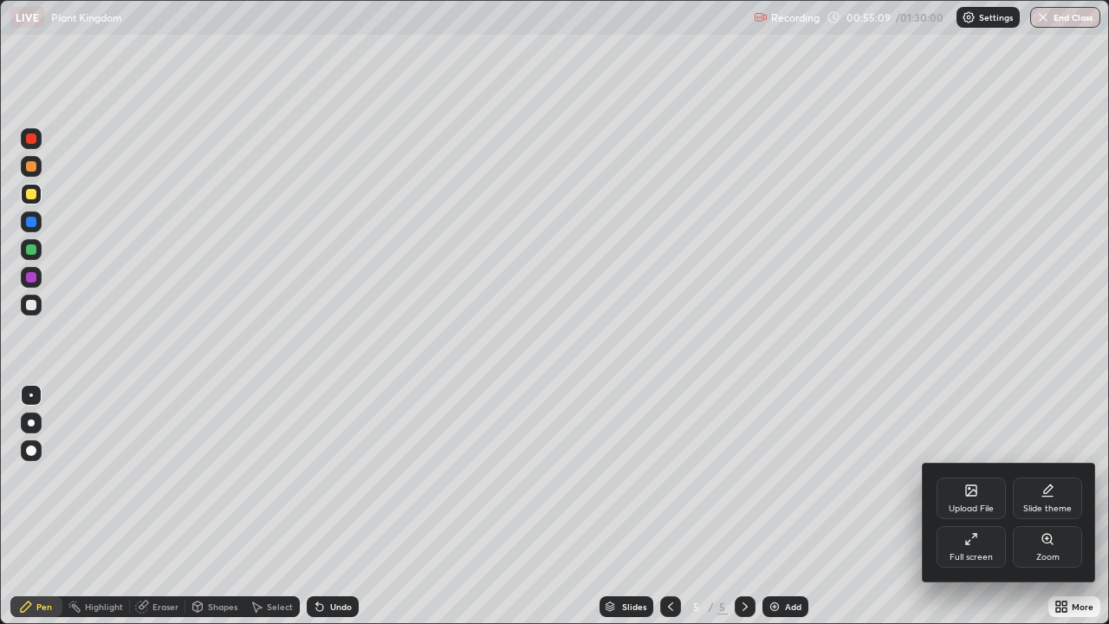
click at [968, 513] on div "Full screen" at bounding box center [971, 547] width 69 height 42
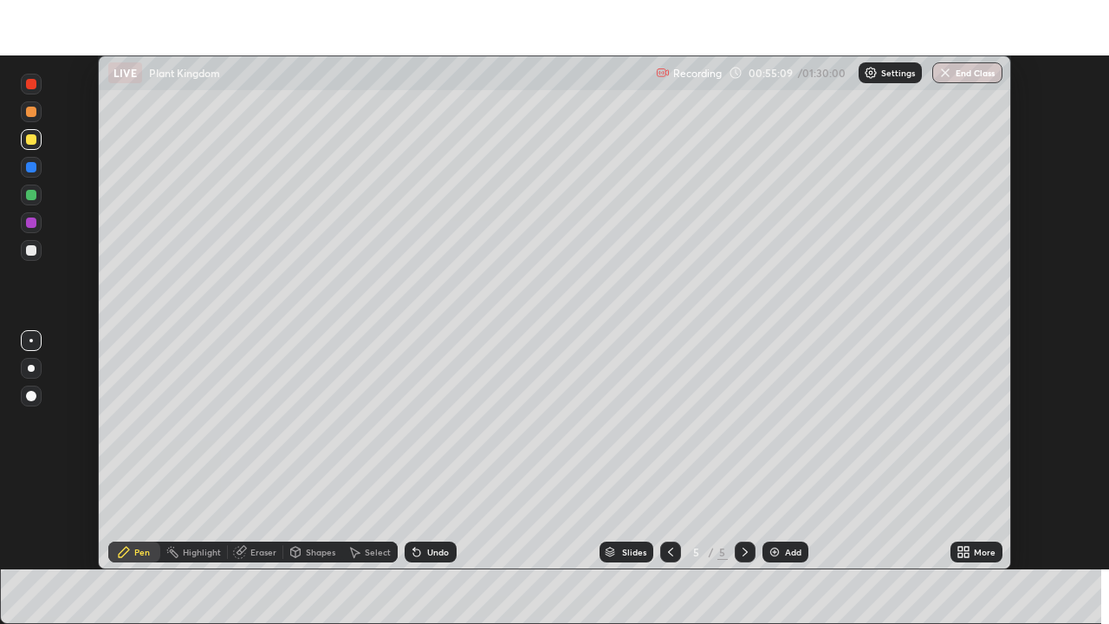
scroll to position [86141, 85546]
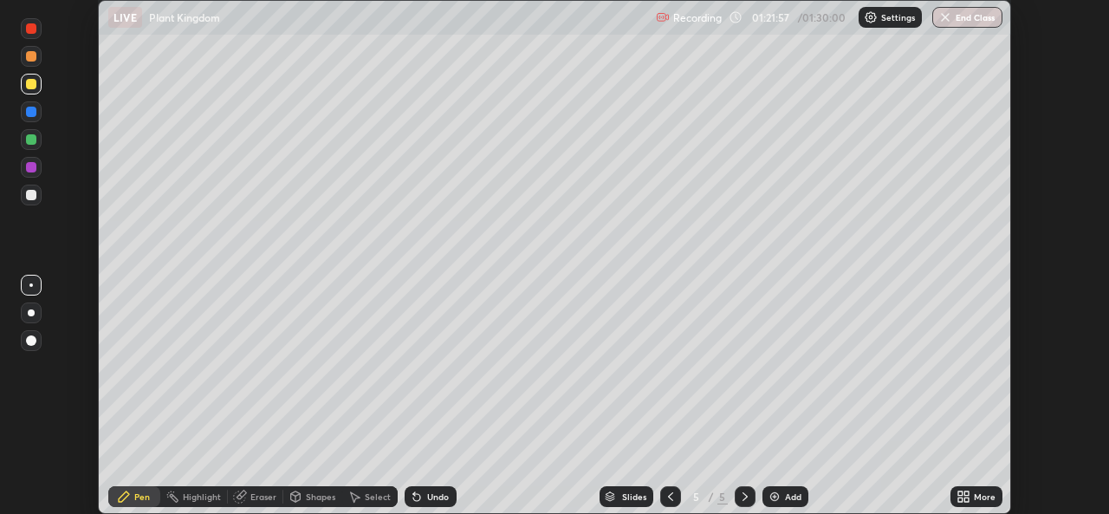
click at [966, 499] on icon at bounding box center [966, 499] width 4 height 4
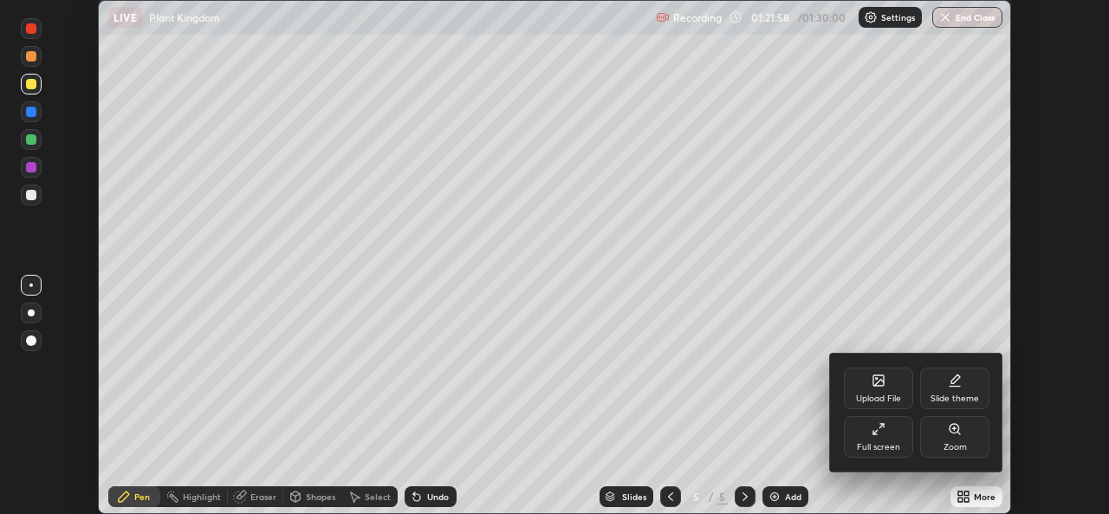
click at [880, 437] on div "Full screen" at bounding box center [878, 437] width 69 height 42
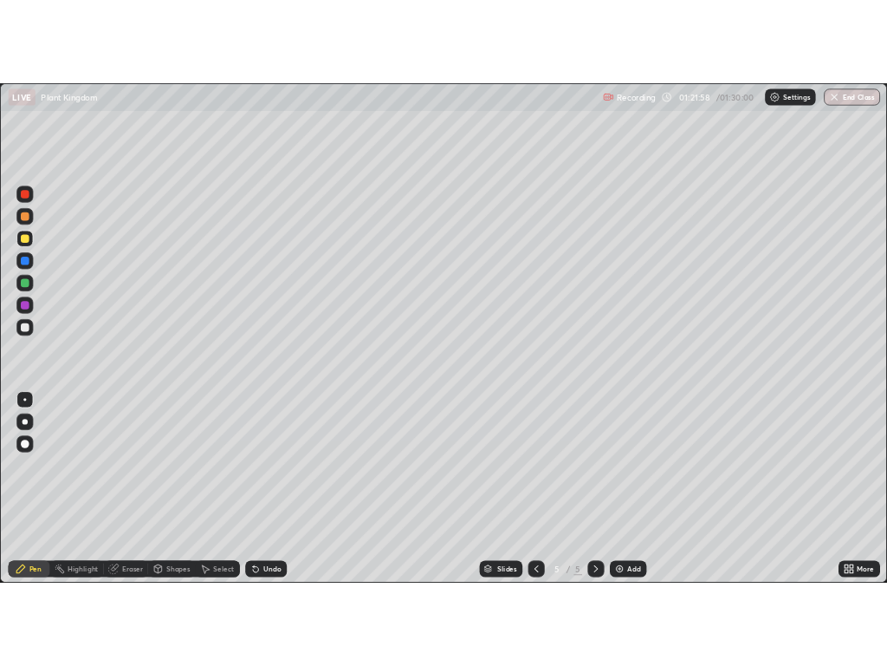
scroll to position [624, 1109]
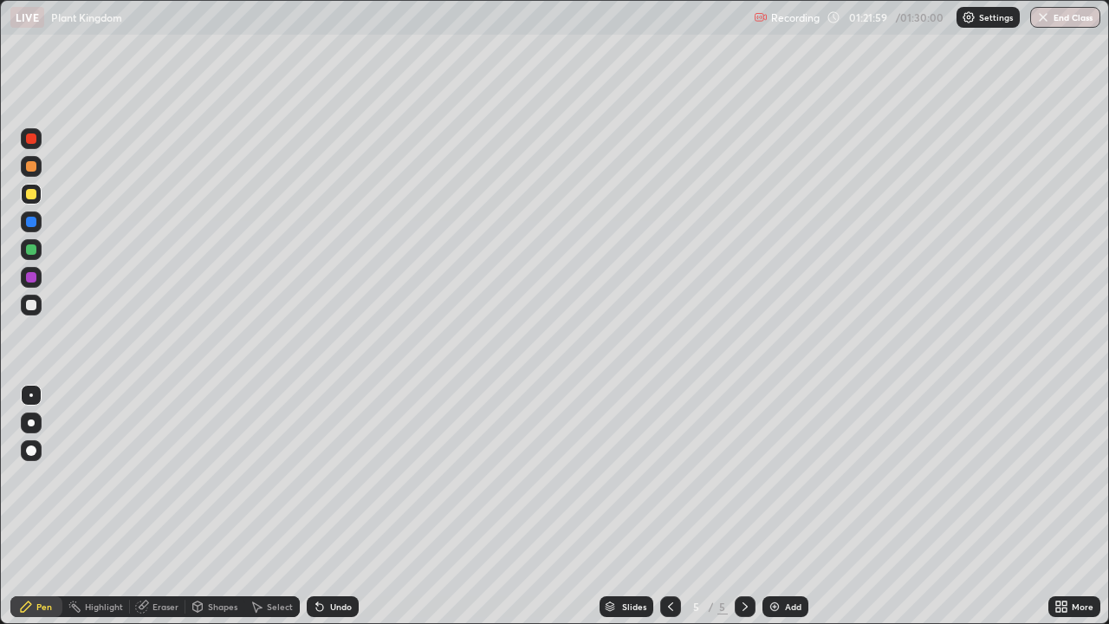
click at [790, 513] on div "Add" at bounding box center [793, 606] width 16 height 9
click at [1059, 14] on button "End Class" at bounding box center [1065, 17] width 70 height 21
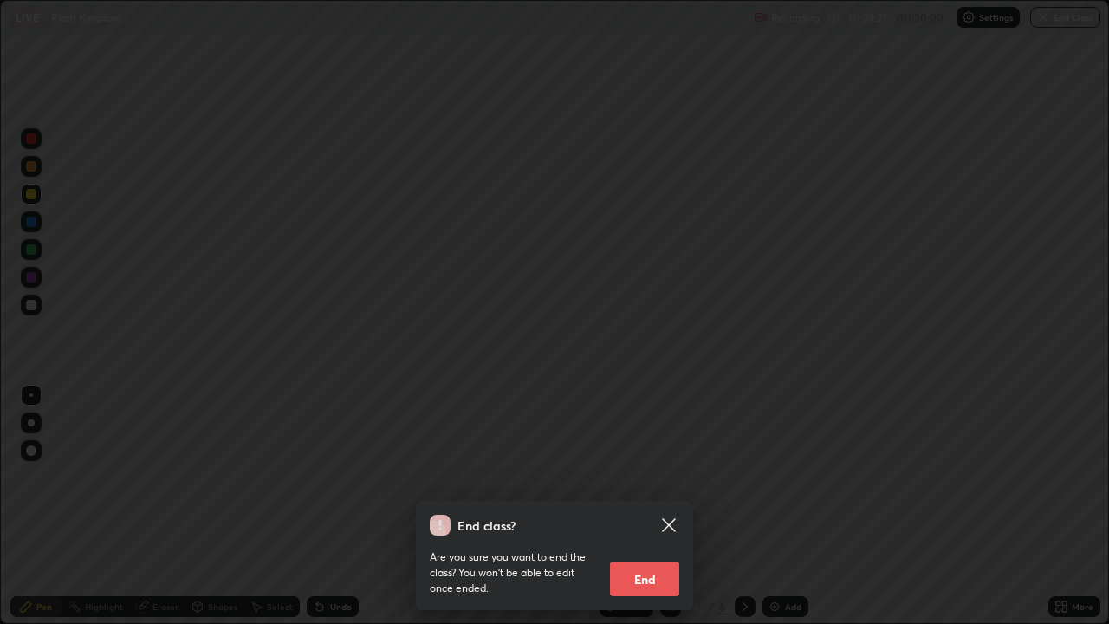
click at [649, 513] on button "End" at bounding box center [644, 579] width 69 height 35
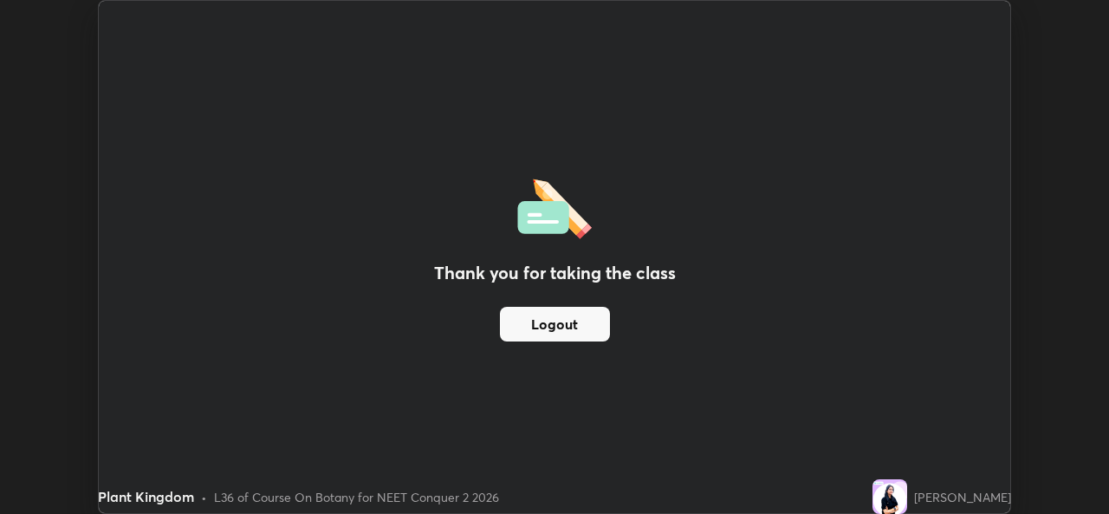
scroll to position [86141, 85546]
